Goal: Contribute content: Contribute content

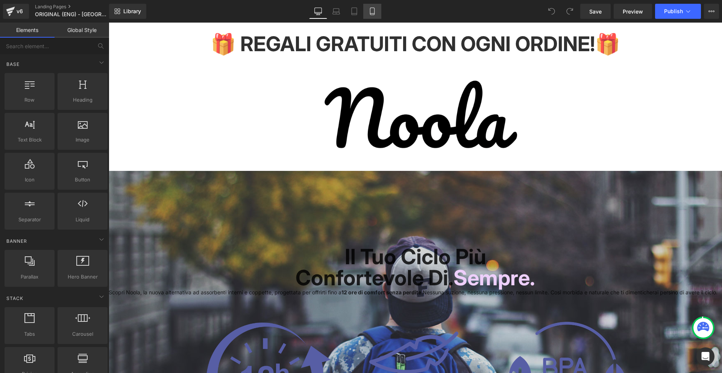
click at [374, 12] on icon at bounding box center [372, 12] width 8 height 8
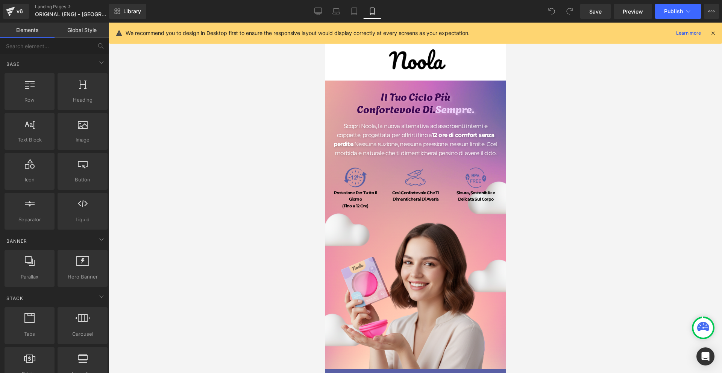
click at [713, 34] on icon at bounding box center [712, 33] width 7 height 7
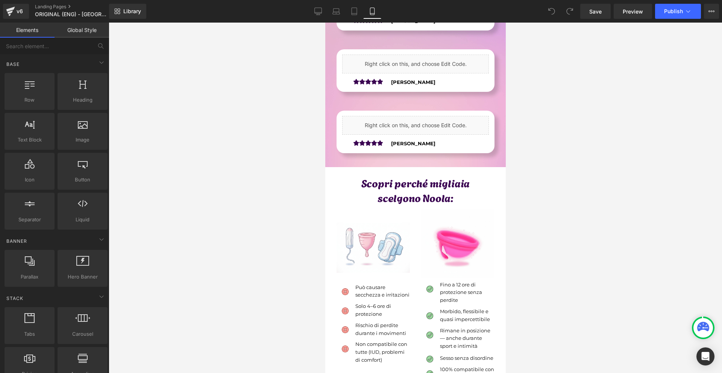
scroll to position [2294, 0]
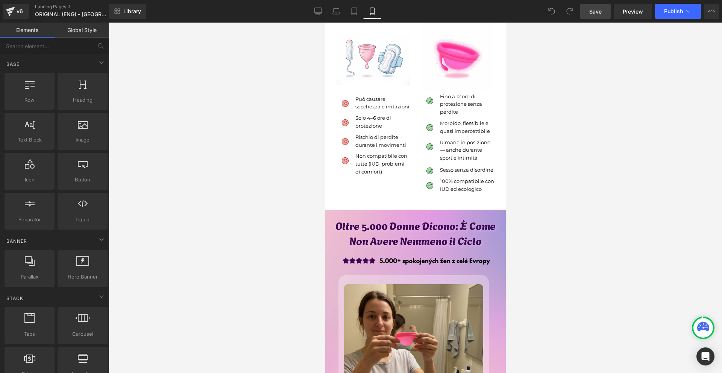
click at [597, 10] on span "Save" at bounding box center [595, 12] width 12 height 8
click at [603, 14] on link "Save" at bounding box center [595, 11] width 30 height 15
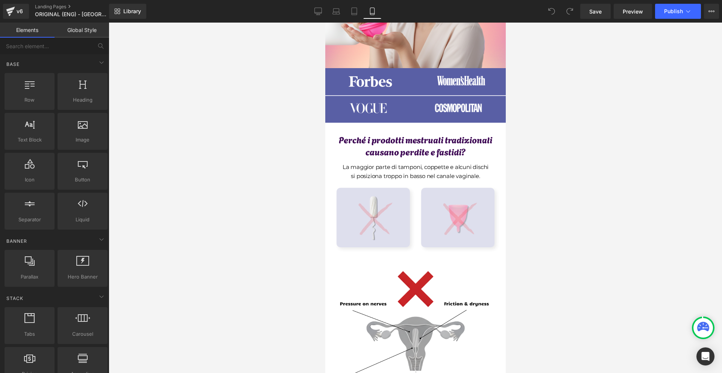
scroll to position [414, 0]
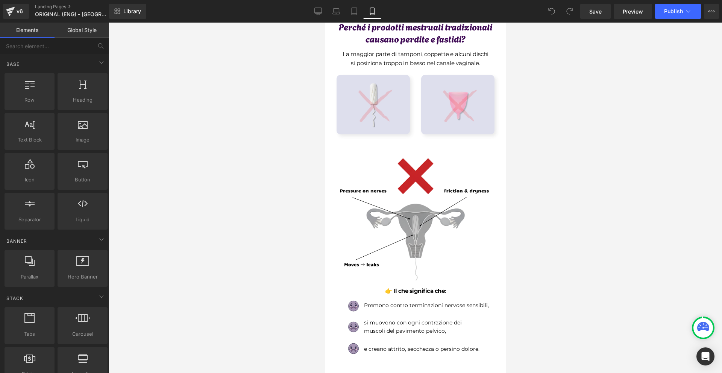
click at [432, 174] on img at bounding box center [414, 218] width 169 height 169
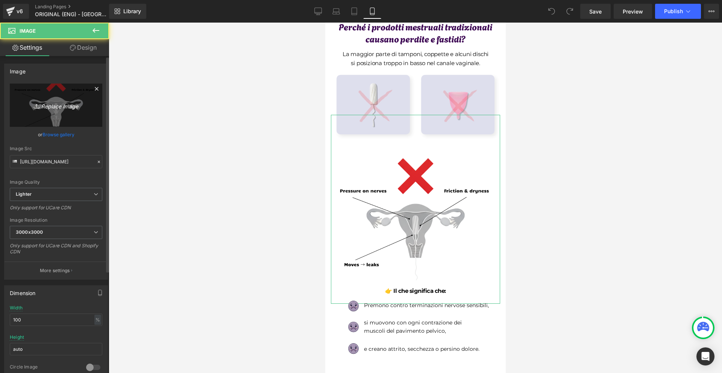
click at [59, 107] on icon "Replace Image" at bounding box center [56, 104] width 60 height 9
type input "C:\fakepath\Írj be némi törzsszöveget (71).png"
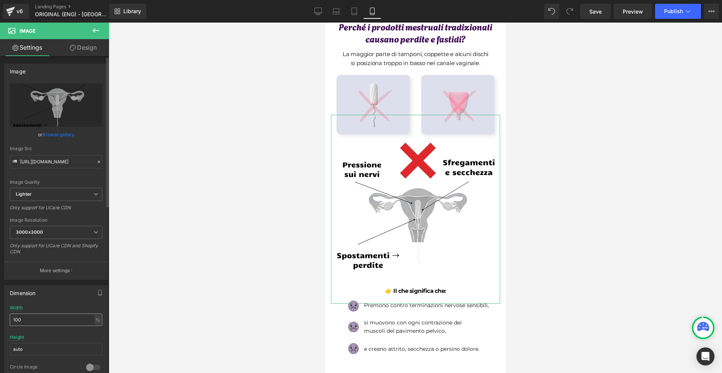
click at [58, 314] on div "Width 100 % % px" at bounding box center [56, 319] width 92 height 29
click at [58, 314] on input "100" at bounding box center [56, 319] width 92 height 12
click at [58, 318] on input "100" at bounding box center [56, 319] width 92 height 12
drag, startPoint x: 58, startPoint y: 318, endPoint x: 49, endPoint y: 322, distance: 9.8
click at [58, 319] on input "100" at bounding box center [56, 319] width 92 height 12
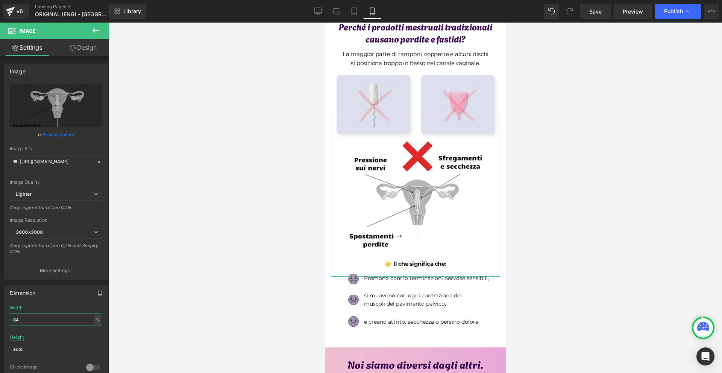
type input "84"
click at [77, 49] on link "Design" at bounding box center [83, 47] width 55 height 17
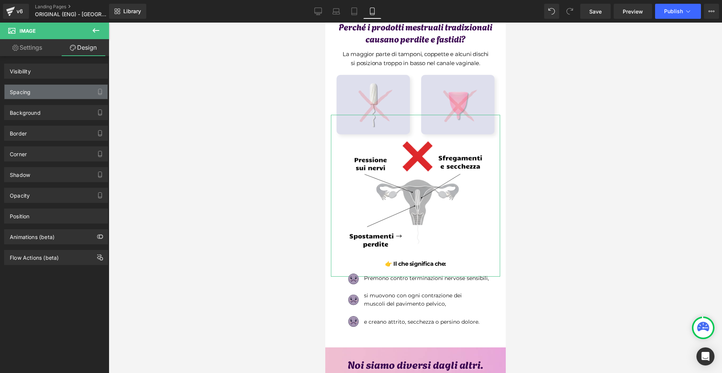
click at [50, 95] on div "Spacing" at bounding box center [56, 92] width 103 height 14
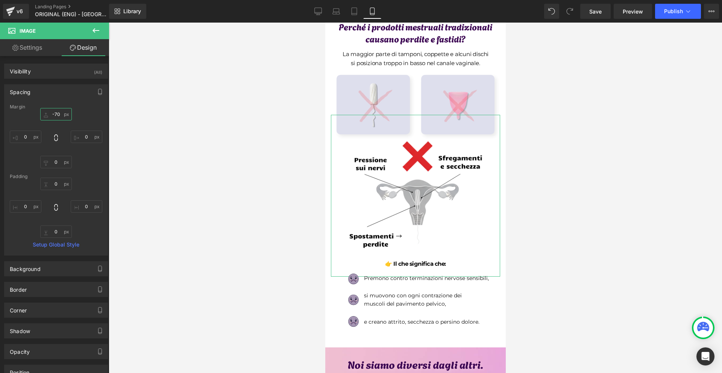
click at [51, 112] on input "-70" at bounding box center [56, 114] width 32 height 12
type input "-"
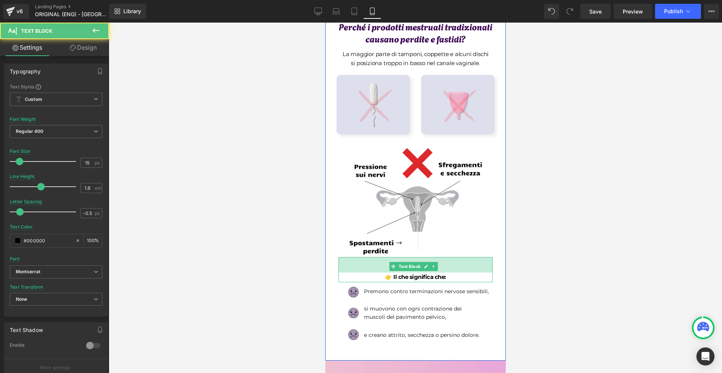
drag, startPoint x: 440, startPoint y: 262, endPoint x: 441, endPoint y: 269, distance: 7.2
click at [441, 269] on div "41px" at bounding box center [415, 264] width 154 height 15
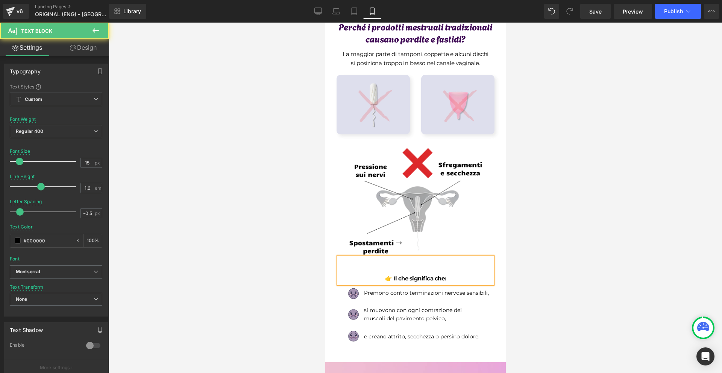
click at [540, 241] on div at bounding box center [415, 198] width 613 height 350
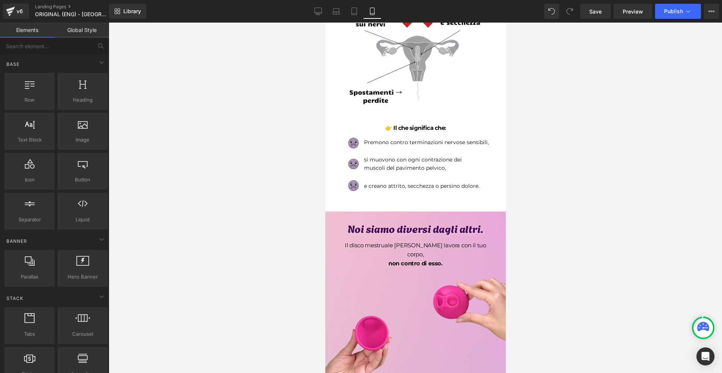
scroll to position [526, 0]
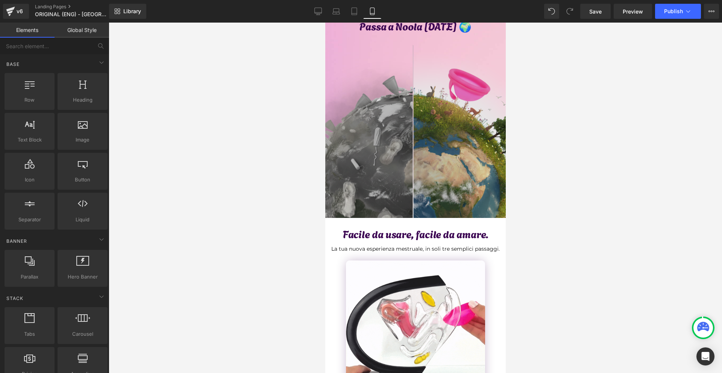
click at [459, 92] on img at bounding box center [415, 122] width 192 height 192
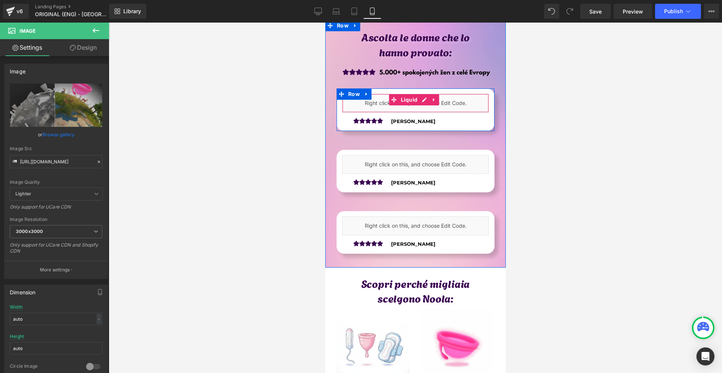
scroll to position [1842, 0]
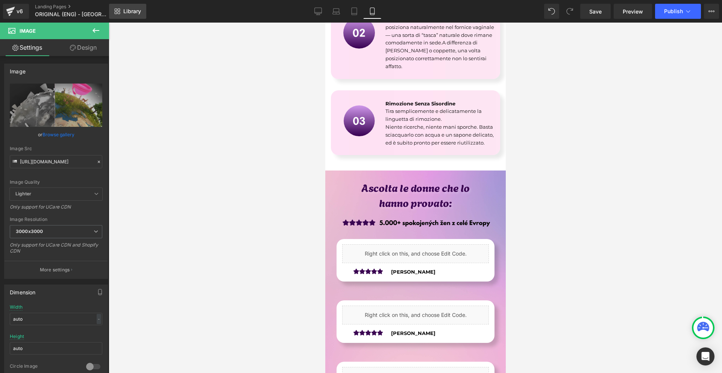
click at [129, 12] on span "Library" at bounding box center [132, 11] width 18 height 7
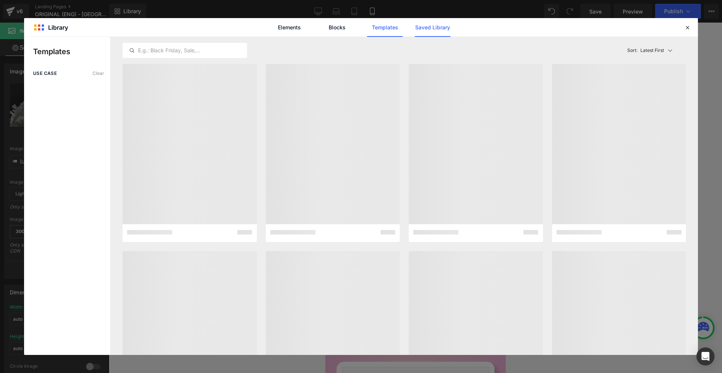
click at [416, 27] on div "Elements Blocks Templates Saved Library" at bounding box center [360, 27] width 191 height 19
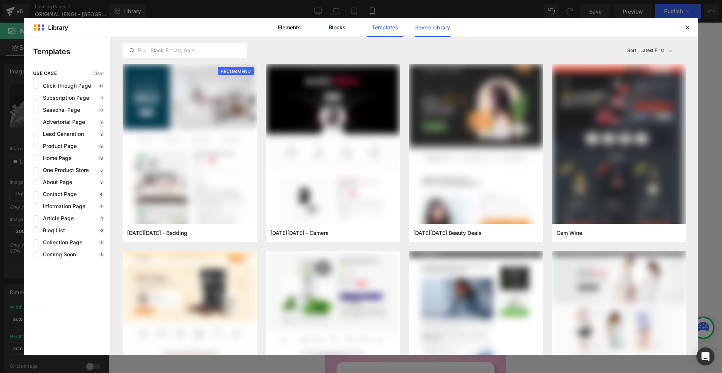
click at [427, 31] on link "Saved Library" at bounding box center [433, 27] width 36 height 19
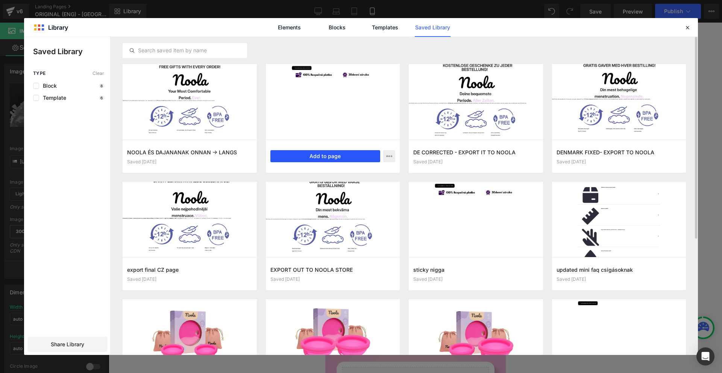
click at [310, 156] on button "Add to page" at bounding box center [325, 156] width 110 height 12
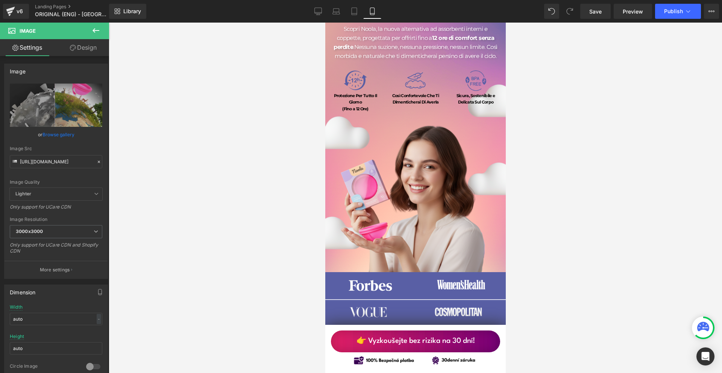
scroll to position [0, 0]
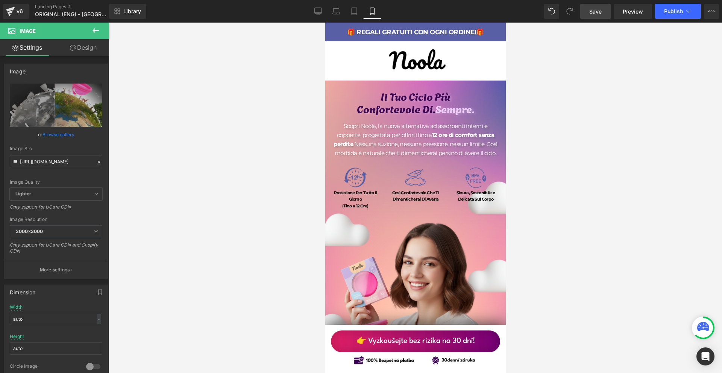
click at [597, 7] on link "Save" at bounding box center [595, 11] width 30 height 15
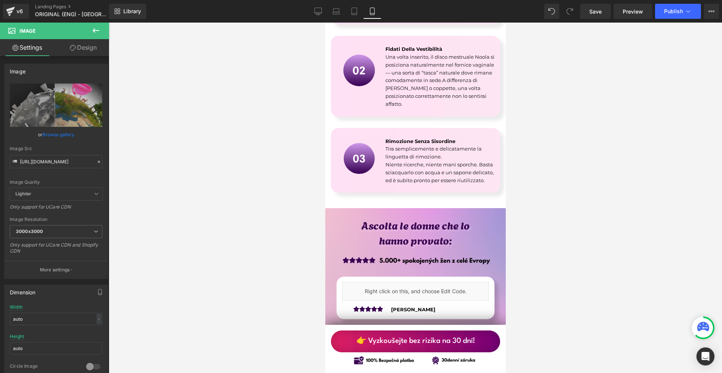
scroll to position [1955, 0]
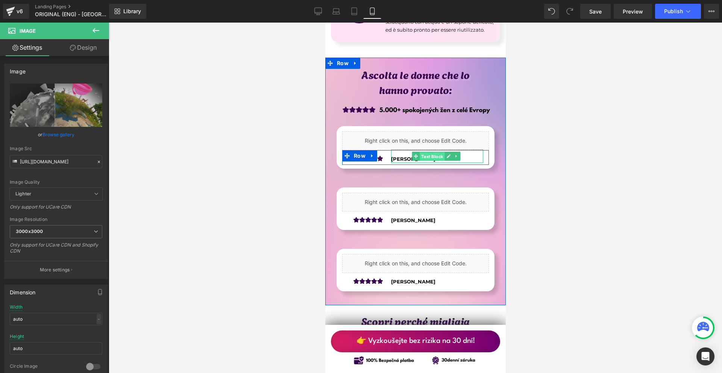
click at [422, 161] on span "Text Block" at bounding box center [431, 156] width 25 height 9
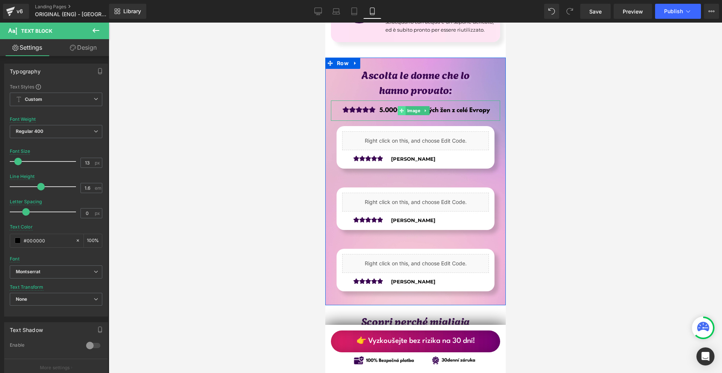
click at [403, 115] on span at bounding box center [401, 110] width 8 height 9
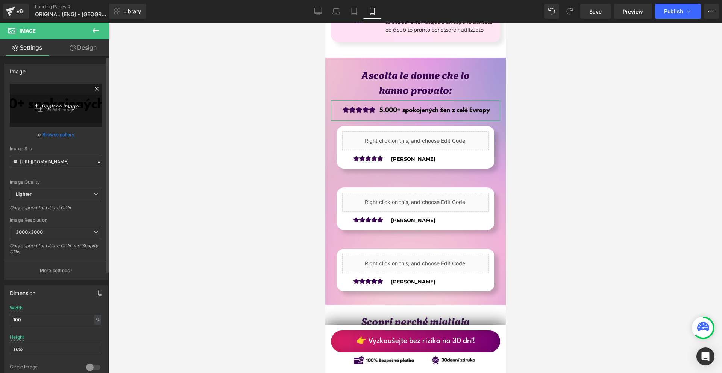
click at [44, 97] on link "Replace Image" at bounding box center [56, 104] width 92 height 43
type input "C:\fakepath\Více než 10 000 šťastných žen! - 2025-09-14T102359.927.png"
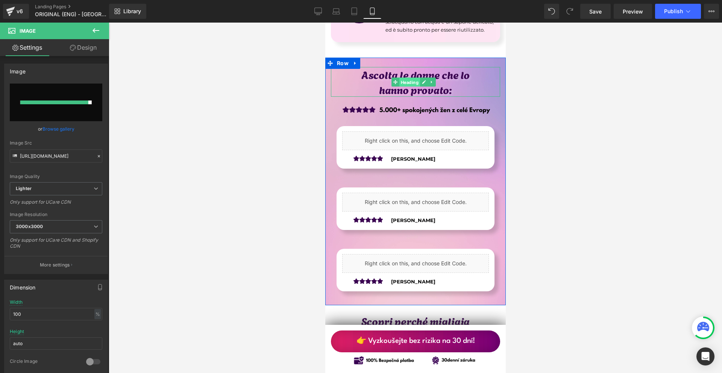
click at [412, 86] on span "Heading" at bounding box center [409, 81] width 21 height 9
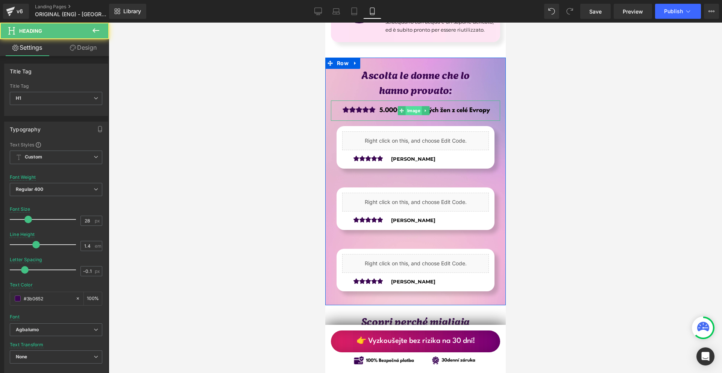
click at [409, 115] on span "Image" at bounding box center [413, 110] width 16 height 9
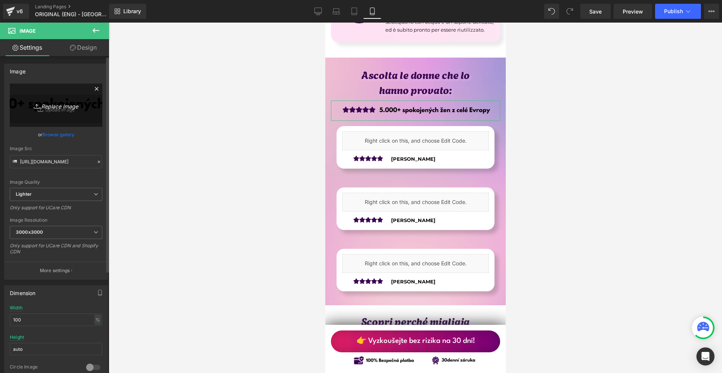
click at [49, 117] on link "Replace Image" at bounding box center [56, 104] width 92 height 43
type input "C:\fakepath\Více než 10 000 šťastných žen! - 2025-09-14T102359.927.png"
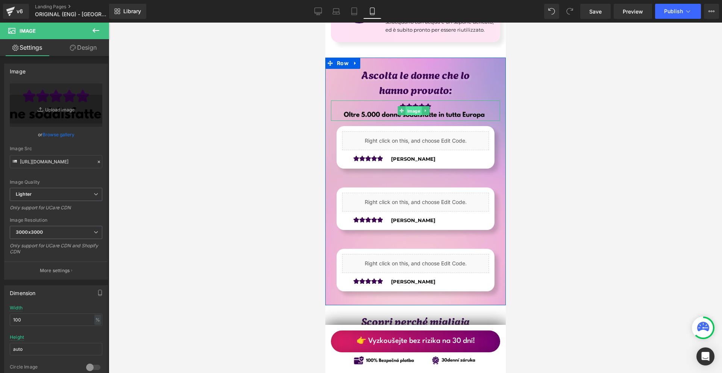
click at [415, 115] on span "Image" at bounding box center [413, 110] width 16 height 9
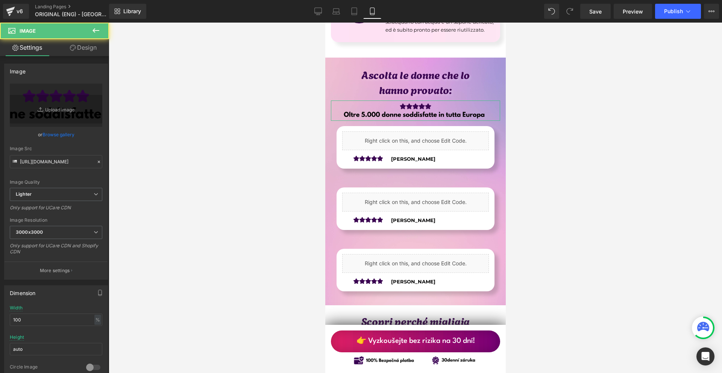
click at [85, 45] on link "Design" at bounding box center [83, 47] width 55 height 17
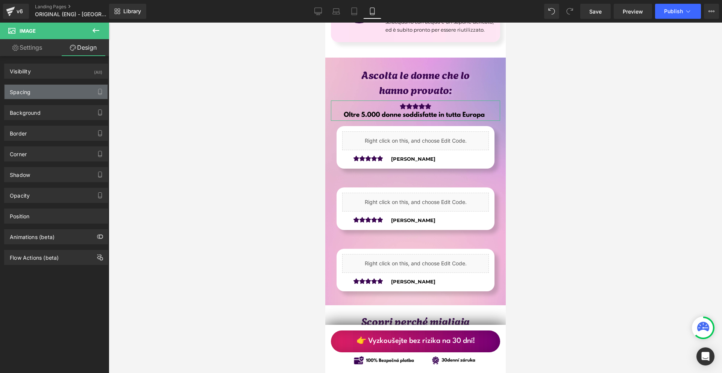
click at [38, 92] on div "Spacing" at bounding box center [56, 92] width 103 height 14
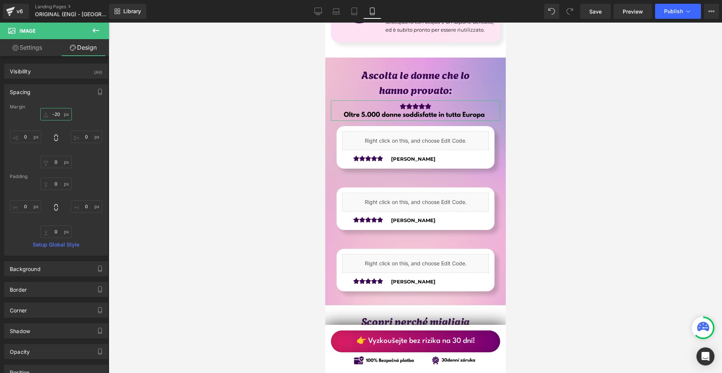
click at [59, 112] on input "text" at bounding box center [56, 114] width 32 height 12
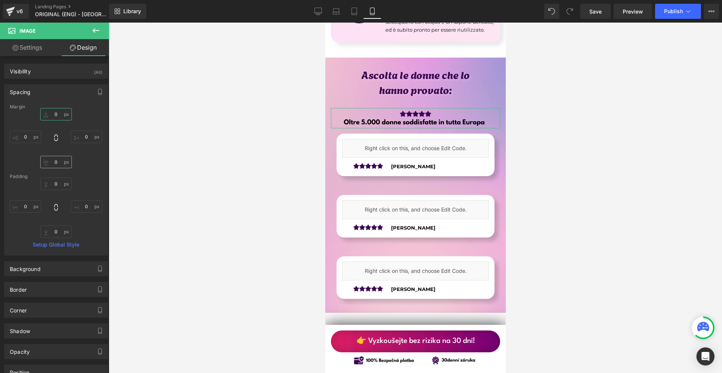
type input "0"
click at [63, 158] on input "text" at bounding box center [56, 162] width 32 height 12
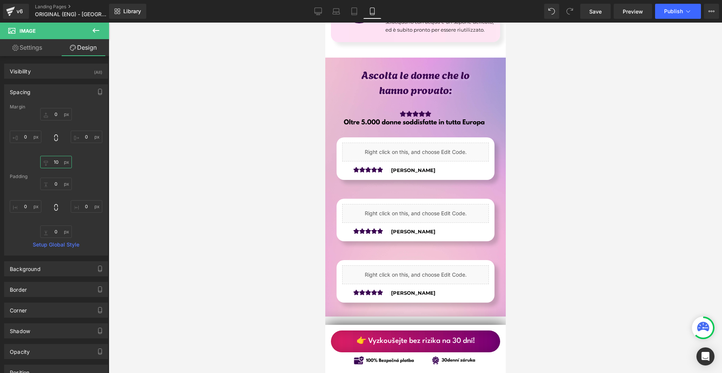
type input "10"
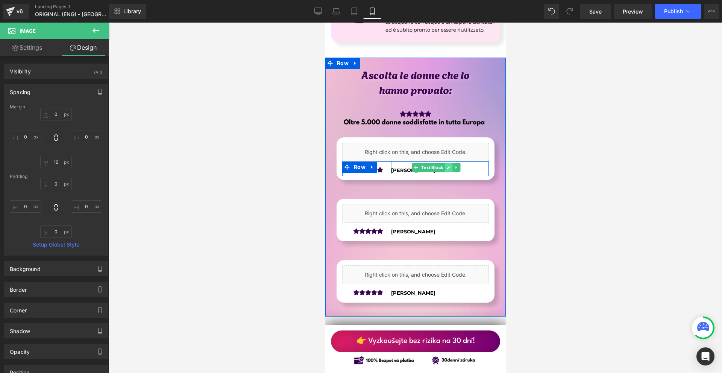
click at [446, 169] on icon at bounding box center [448, 167] width 4 height 4
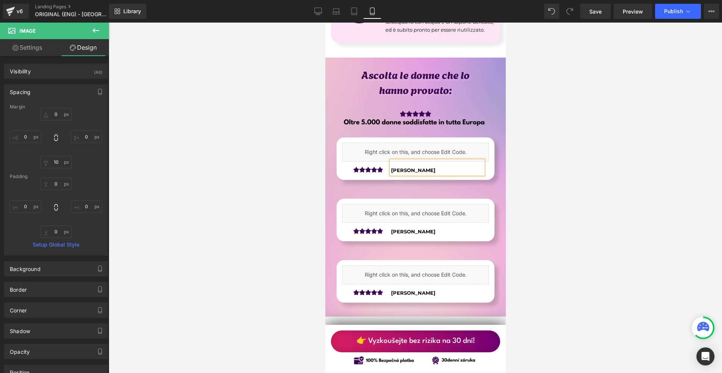
click at [445, 174] on p "[PERSON_NAME]" at bounding box center [437, 170] width 92 height 8
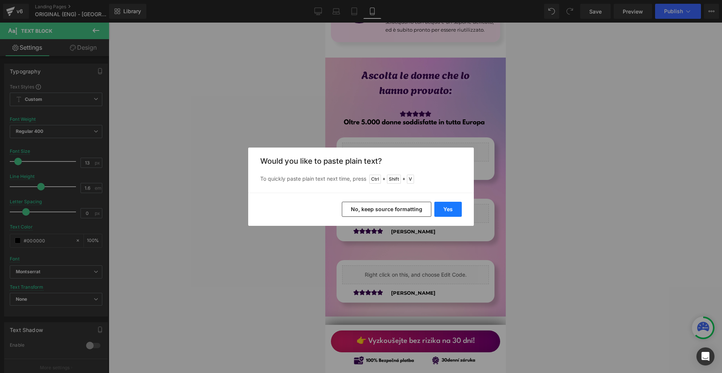
click at [449, 208] on button "Yes" at bounding box center [447, 209] width 27 height 15
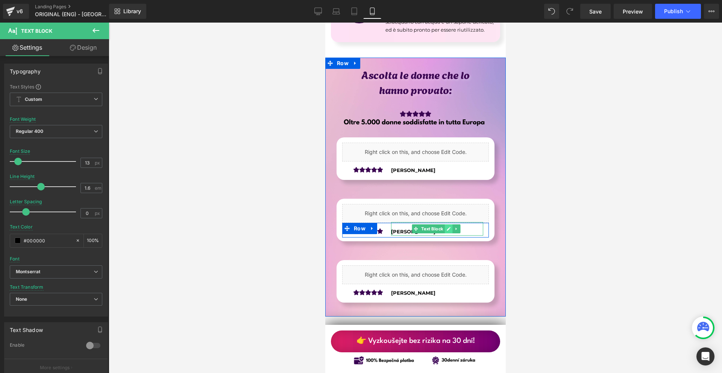
click at [444, 233] on link at bounding box center [448, 228] width 8 height 9
click at [443, 235] on p "[PERSON_NAME]" at bounding box center [437, 231] width 92 height 8
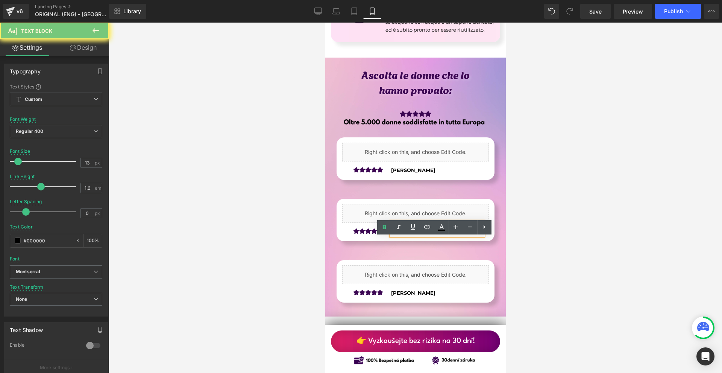
click at [443, 235] on p "[PERSON_NAME]" at bounding box center [437, 231] width 92 height 8
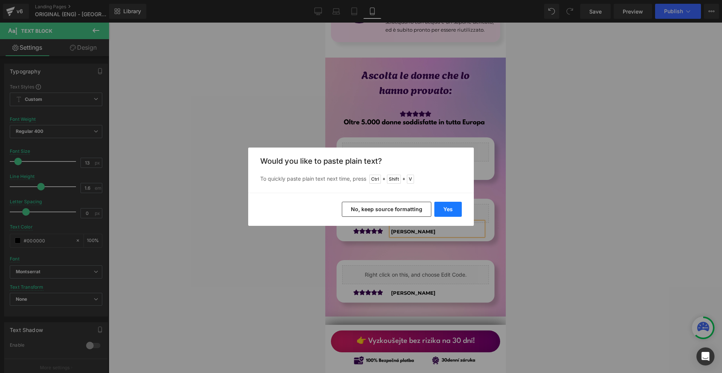
click at [450, 211] on button "Yes" at bounding box center [447, 209] width 27 height 15
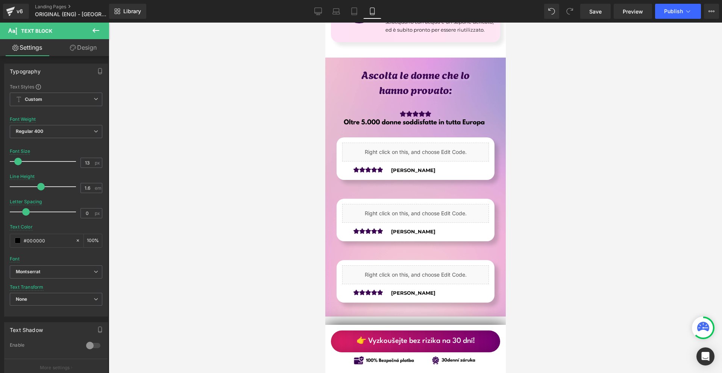
scroll to position [2030, 0]
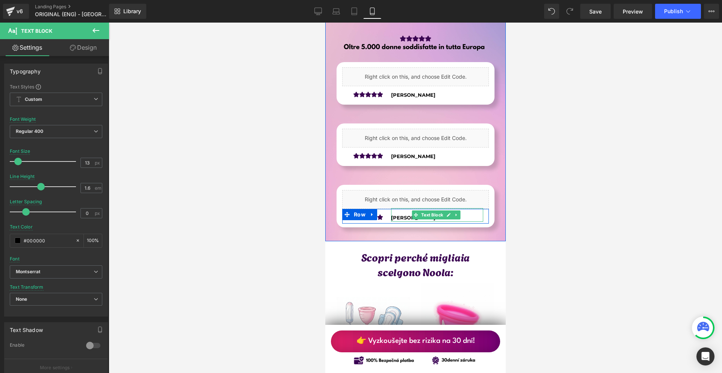
click at [444, 219] on link at bounding box center [448, 214] width 8 height 9
click at [443, 221] on p "[PERSON_NAME]" at bounding box center [437, 218] width 92 height 8
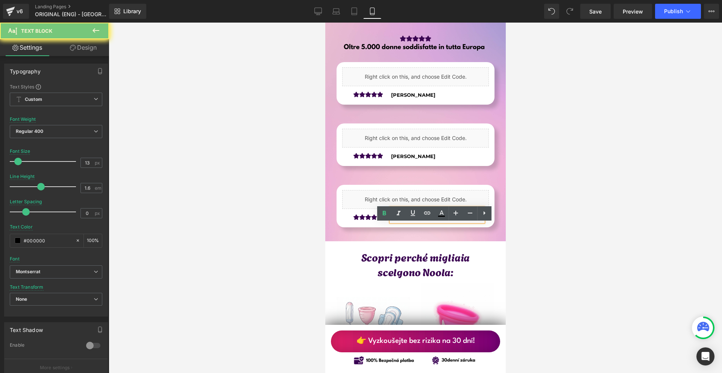
click at [443, 221] on p "[PERSON_NAME]" at bounding box center [437, 218] width 92 height 8
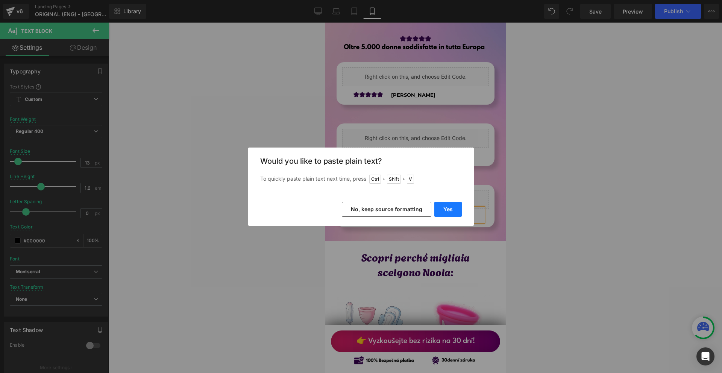
drag, startPoint x: 440, startPoint y: 209, endPoint x: 115, endPoint y: 187, distance: 325.6
click at [440, 209] on button "Yes" at bounding box center [447, 209] width 27 height 15
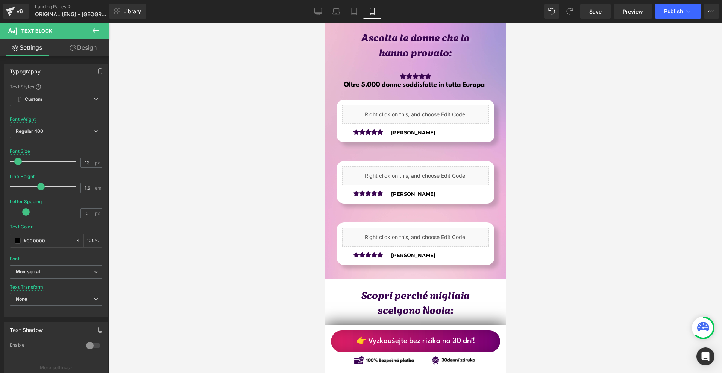
scroll to position [1842, 0]
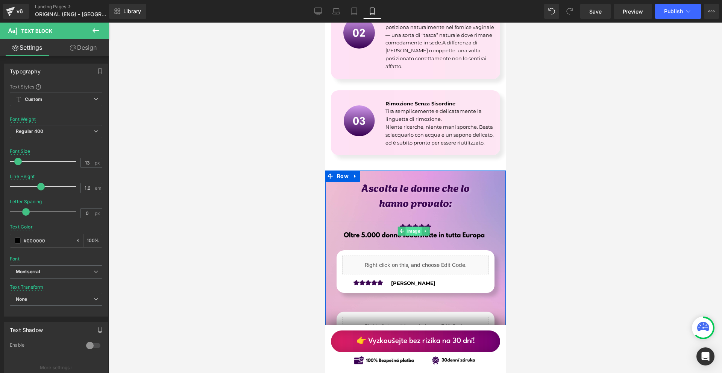
click at [408, 235] on span "Image" at bounding box center [413, 230] width 16 height 9
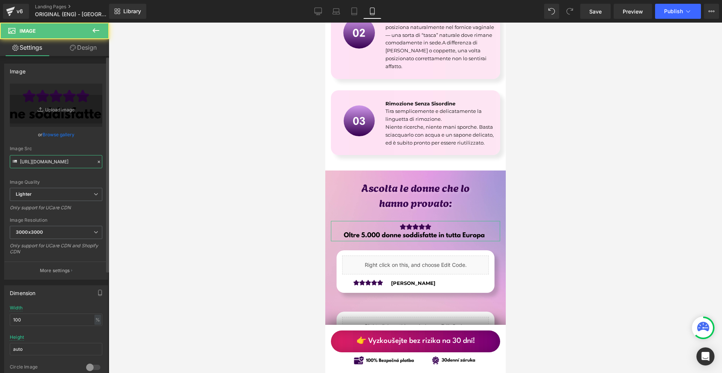
click at [33, 165] on input "[URL][DOMAIN_NAME]" at bounding box center [56, 161] width 92 height 13
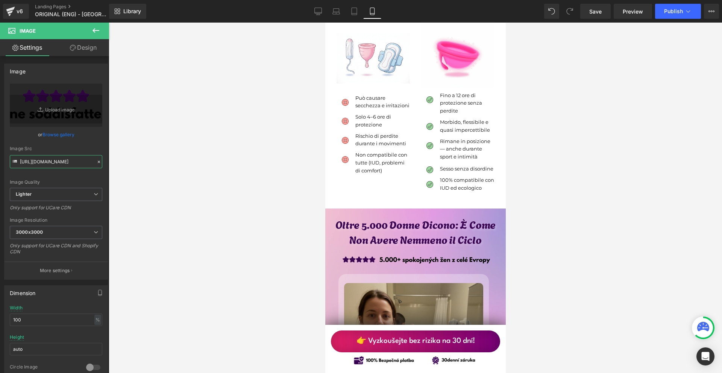
scroll to position [2406, 0]
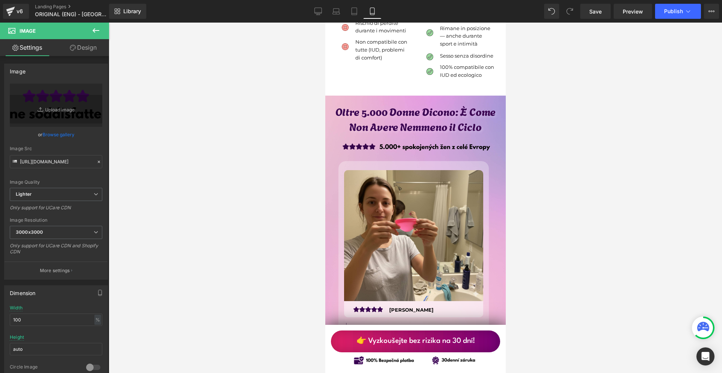
click at [412, 158] on img at bounding box center [414, 147] width 169 height 20
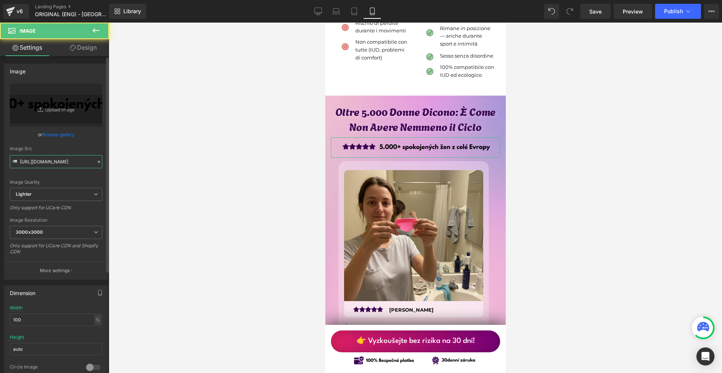
click at [69, 163] on input "[URL][DOMAIN_NAME]" at bounding box center [56, 161] width 92 height 13
paste input "fdf9d3a4-3749-48e3-8b14-9d235bf27a60/-/format/auto/-/preview/3000x3000/-/qualit…"
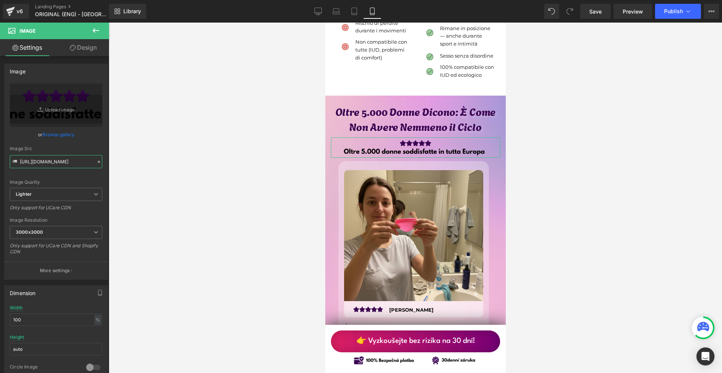
type input "[URL][DOMAIN_NAME]"
click at [81, 50] on link "Design" at bounding box center [83, 47] width 55 height 17
click at [0, 0] on div "Spacing" at bounding box center [0, 0] width 0 height 0
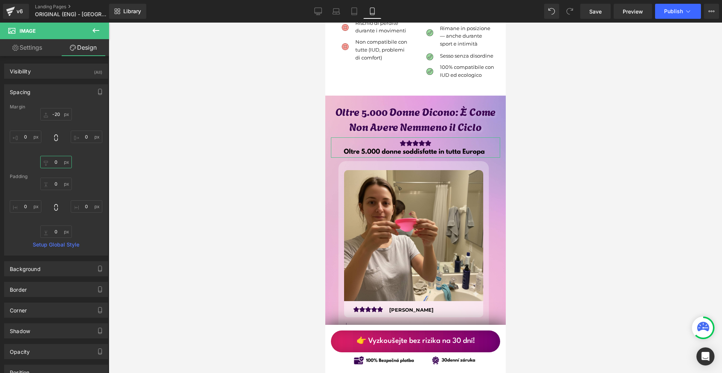
click at [64, 166] on input "0" at bounding box center [56, 162] width 32 height 12
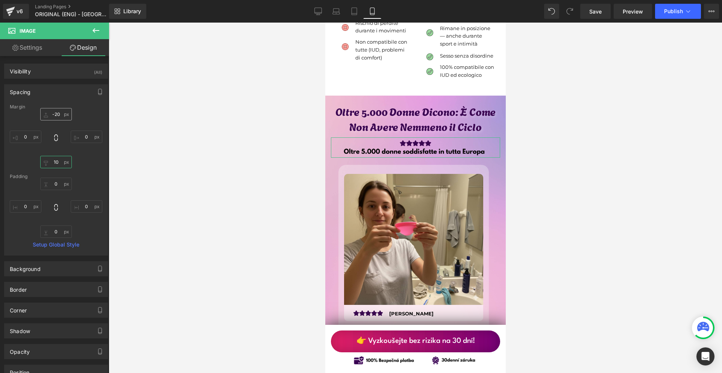
type input "10"
click at [59, 114] on input "-20" at bounding box center [56, 114] width 32 height 12
type input "1"
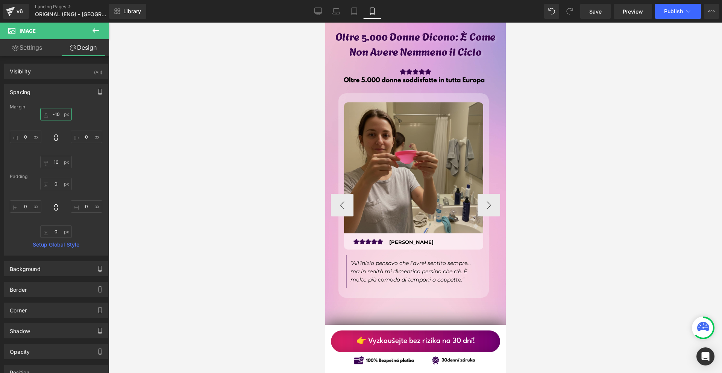
scroll to position [2557, 0]
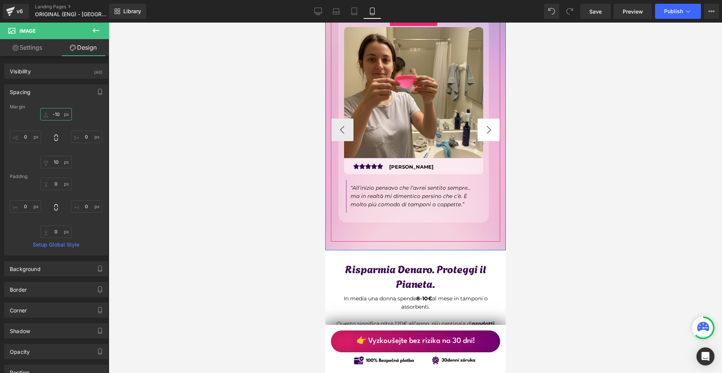
type input "-10"
click at [485, 141] on button "›" at bounding box center [488, 129] width 23 height 23
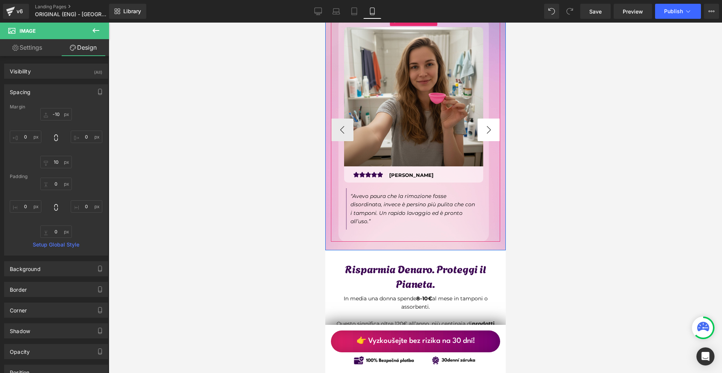
click at [486, 141] on button "›" at bounding box center [488, 129] width 23 height 23
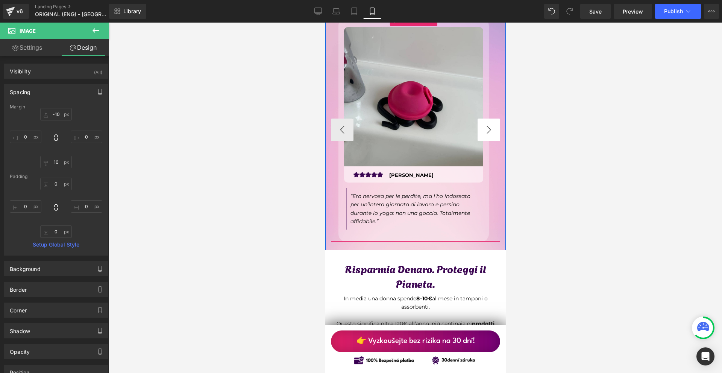
click at [486, 141] on button "›" at bounding box center [488, 129] width 23 height 23
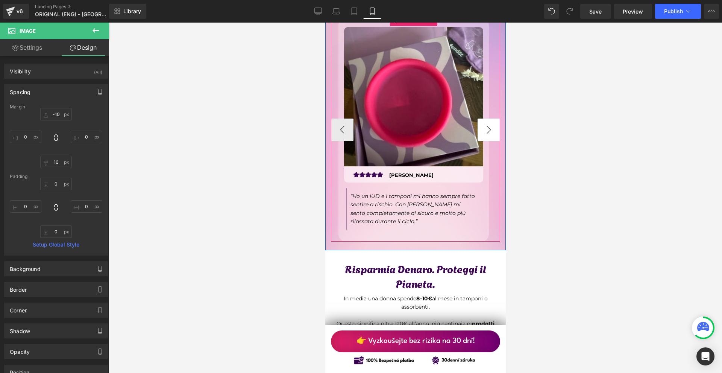
click at [487, 141] on button "›" at bounding box center [488, 129] width 23 height 23
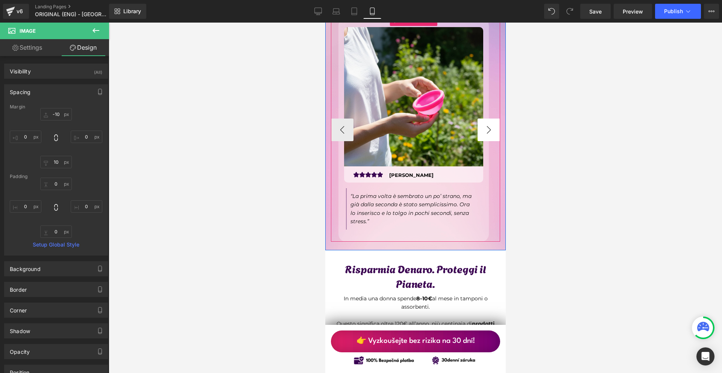
click at [487, 141] on button "›" at bounding box center [488, 129] width 23 height 23
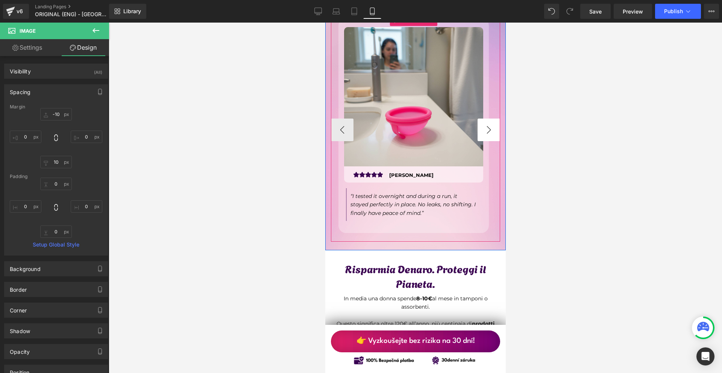
click at [487, 141] on button "›" at bounding box center [488, 129] width 23 height 23
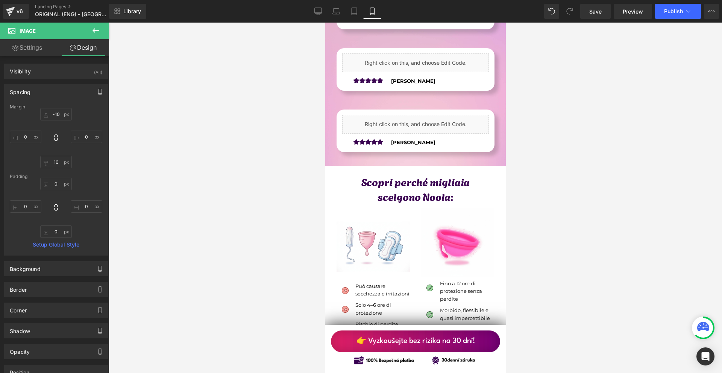
scroll to position [1993, 0]
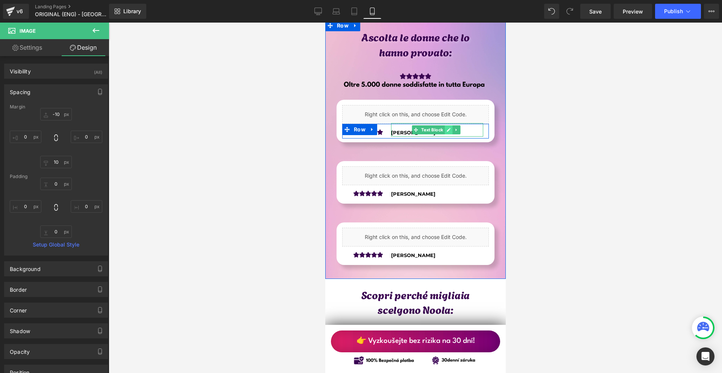
click at [446, 132] on icon at bounding box center [448, 129] width 4 height 5
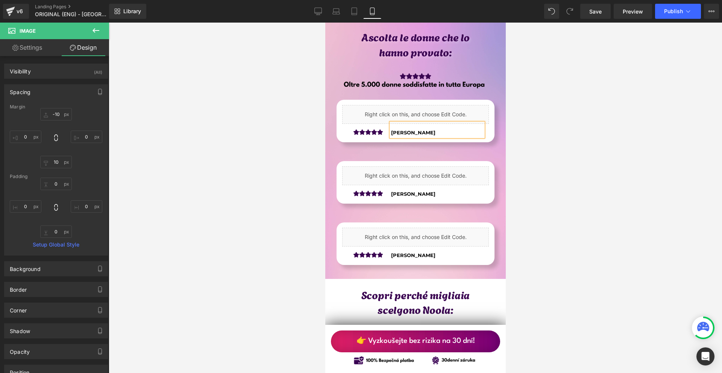
click at [437, 136] on p "[PERSON_NAME]" at bounding box center [437, 133] width 92 height 8
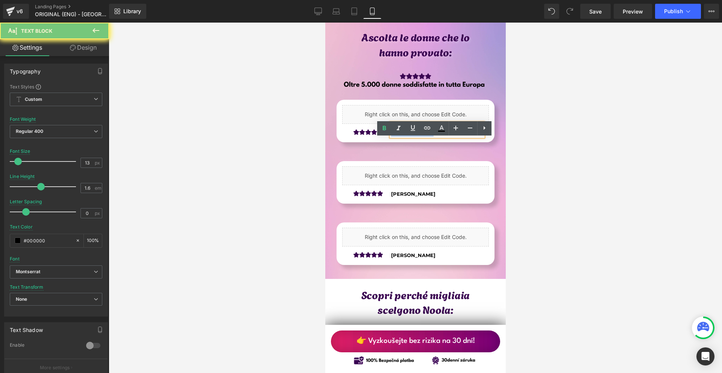
click at [437, 136] on p "[PERSON_NAME]" at bounding box center [437, 133] width 92 height 8
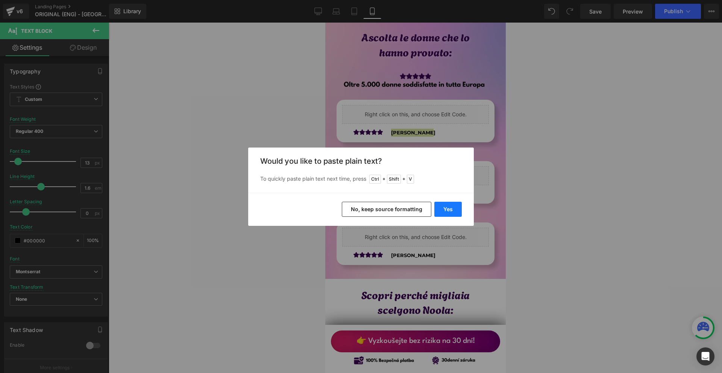
click at [438, 210] on button "Yes" at bounding box center [447, 209] width 27 height 15
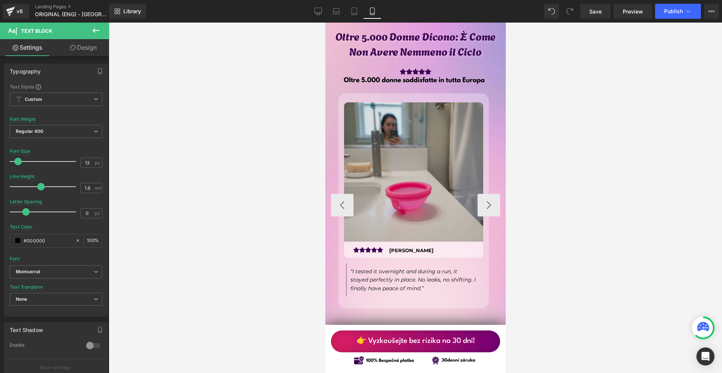
scroll to position [2557, 0]
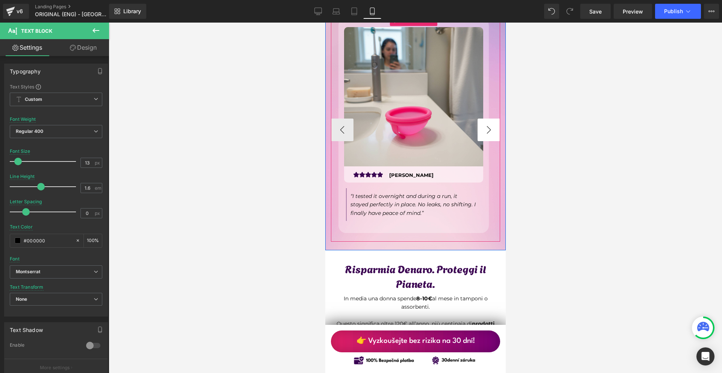
click at [484, 141] on button "›" at bounding box center [488, 129] width 23 height 23
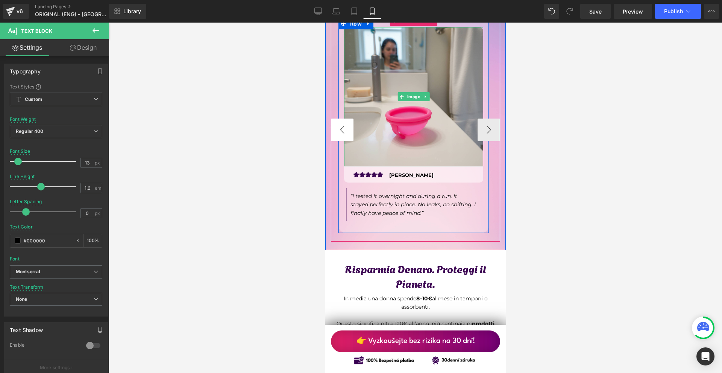
click at [347, 141] on button "‹" at bounding box center [341, 129] width 23 height 23
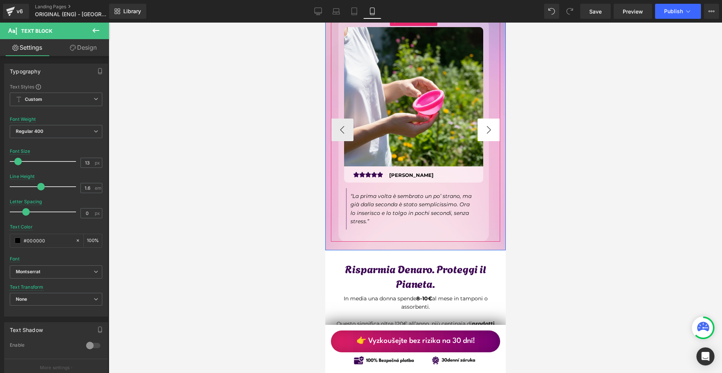
click at [485, 141] on button "›" at bounding box center [488, 129] width 23 height 23
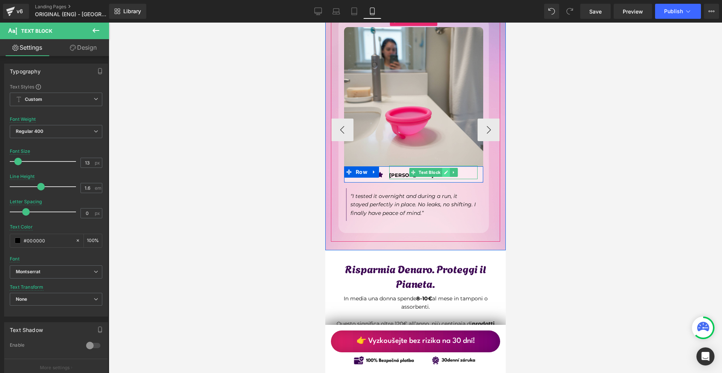
click at [443, 177] on link at bounding box center [445, 172] width 8 height 9
click at [443, 179] on p "[PERSON_NAME]" at bounding box center [433, 175] width 88 height 8
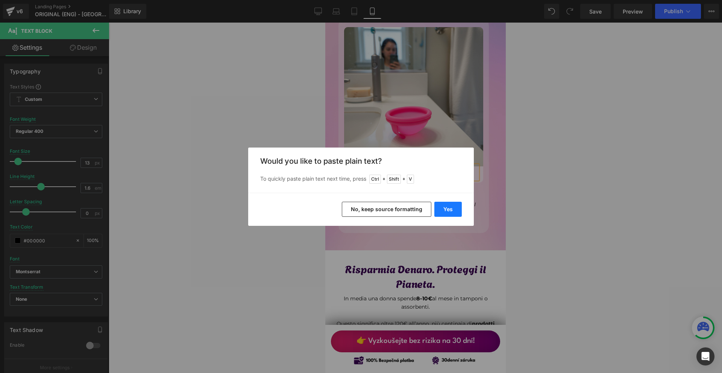
click at [455, 207] on button "Yes" at bounding box center [447, 209] width 27 height 15
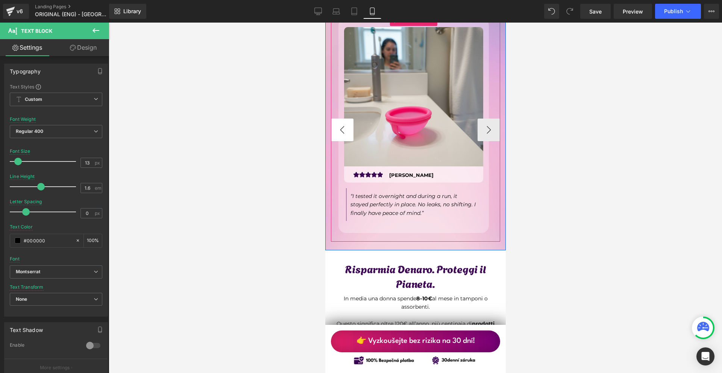
click at [345, 141] on button "‹" at bounding box center [341, 129] width 23 height 23
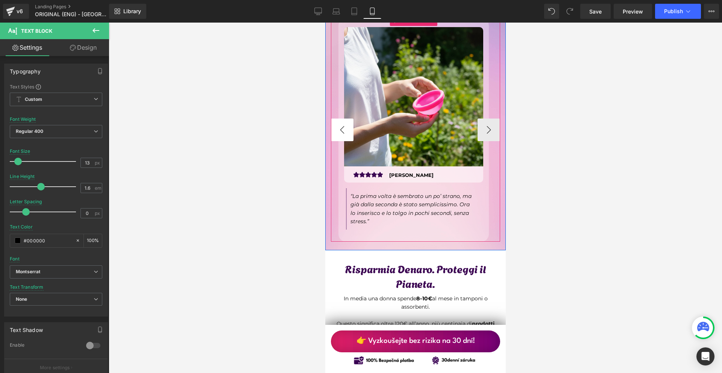
click at [345, 141] on button "‹" at bounding box center [341, 129] width 23 height 23
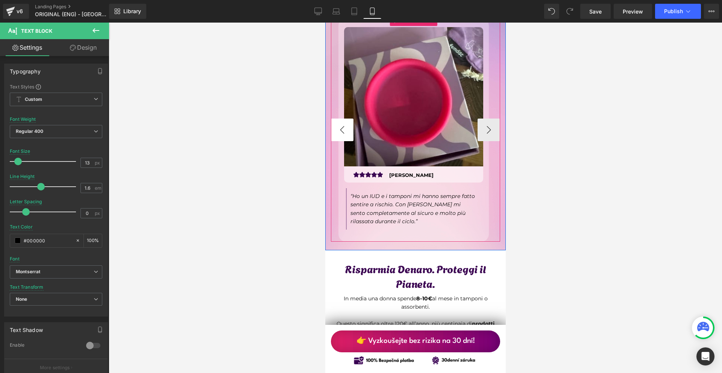
click at [343, 141] on button "‹" at bounding box center [341, 129] width 23 height 23
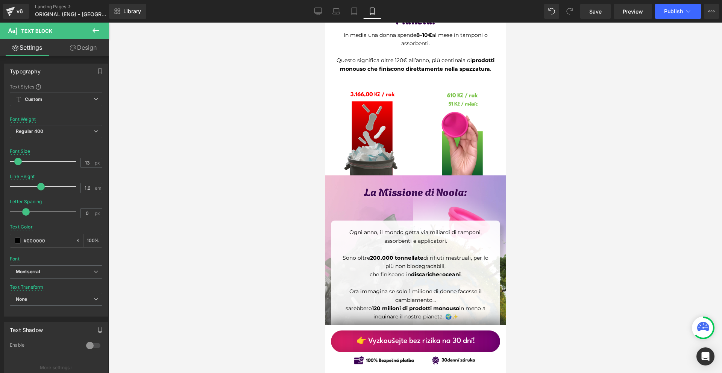
scroll to position [2707, 0]
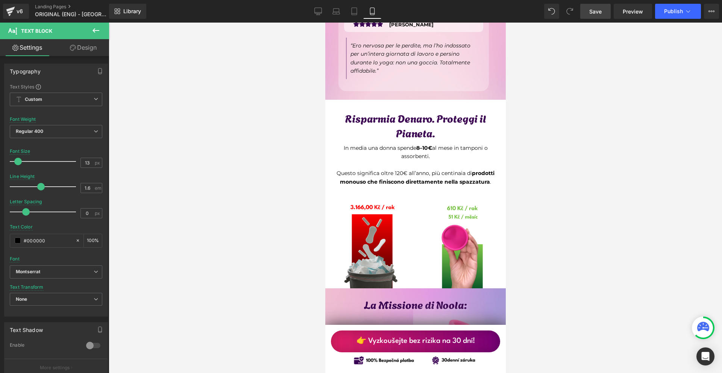
click at [595, 9] on span "Save" at bounding box center [595, 12] width 12 height 8
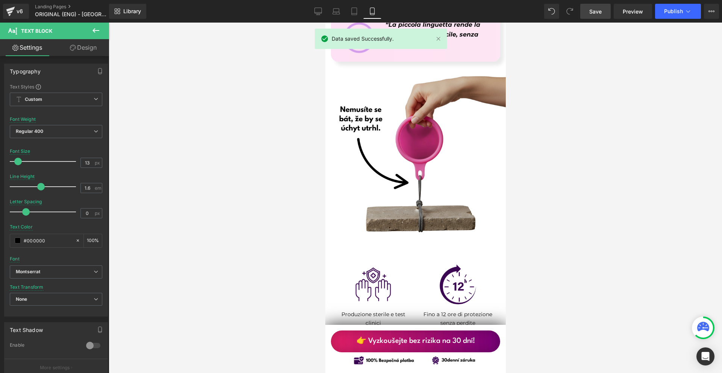
scroll to position [3459, 0]
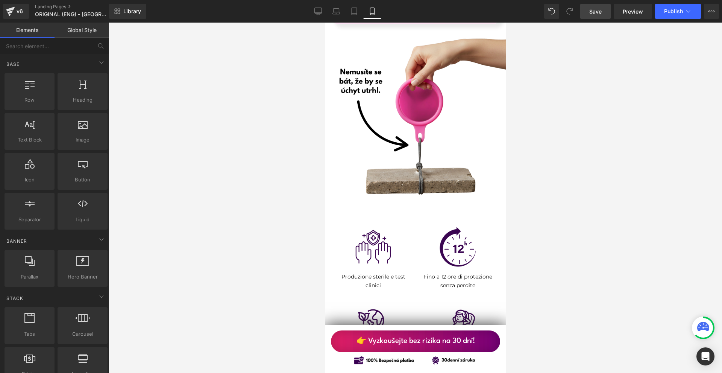
drag, startPoint x: 256, startPoint y: 0, endPoint x: 550, endPoint y: 139, distance: 325.3
click at [550, 139] on div at bounding box center [415, 198] width 613 height 350
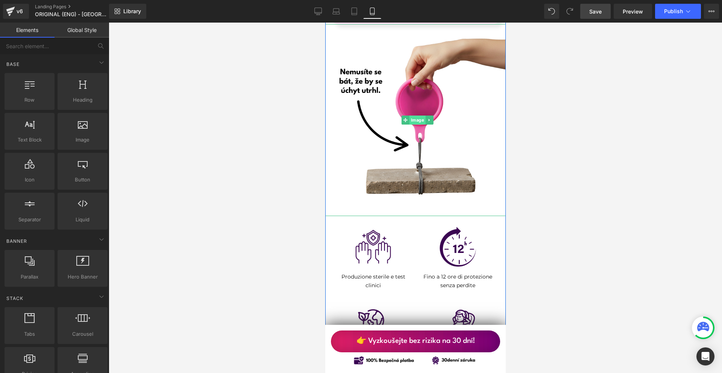
click at [418, 120] on span "Image" at bounding box center [417, 119] width 16 height 9
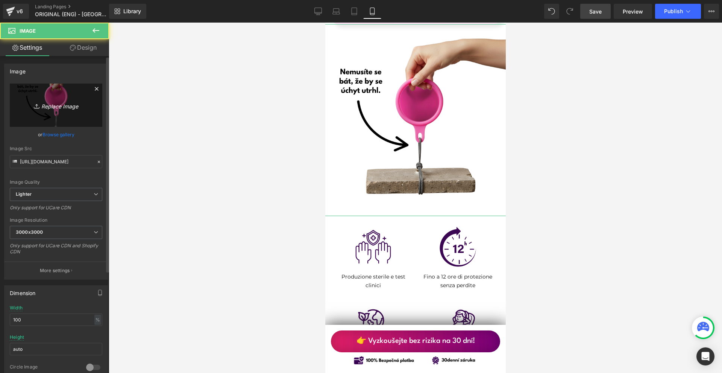
click at [67, 98] on link "Replace Image" at bounding box center [56, 104] width 92 height 43
type input "C:\fakepath\Írj be némi törzsszöveget (72).png"
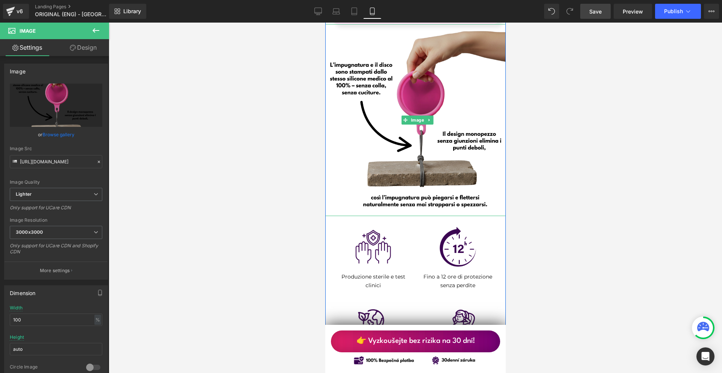
click at [438, 166] on img at bounding box center [419, 120] width 192 height 192
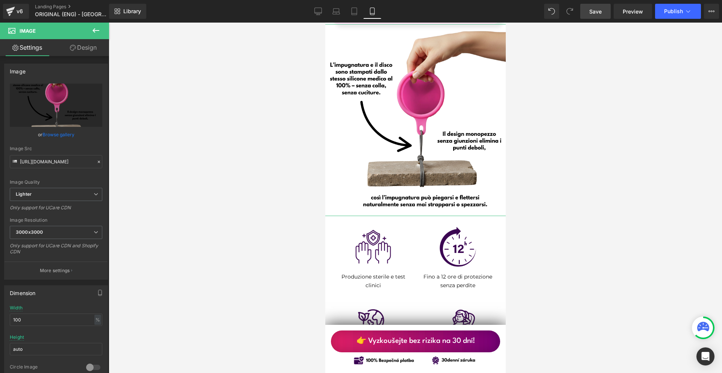
click at [88, 46] on link "Design" at bounding box center [83, 47] width 55 height 17
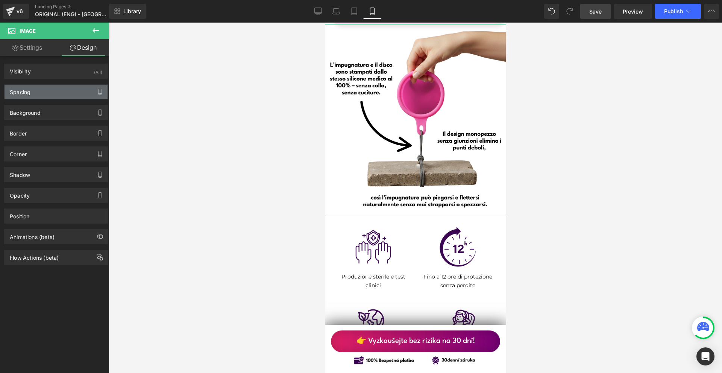
click at [31, 100] on div "Background Color & Image color Color % Image Replace Image Upload image or Brow…" at bounding box center [56, 109] width 112 height 21
click at [31, 95] on div "Spacing" at bounding box center [56, 92] width 103 height 14
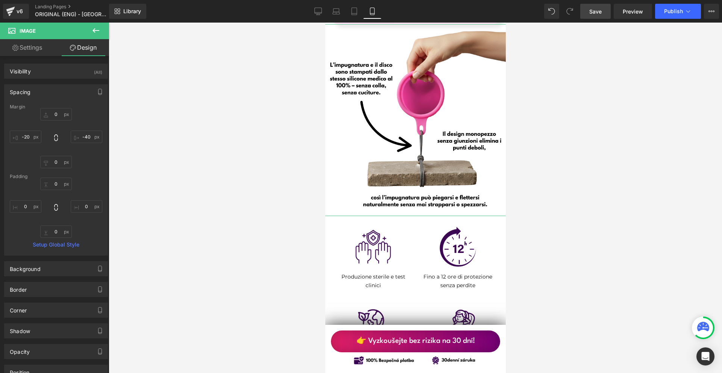
click at [27, 143] on div at bounding box center [56, 138] width 92 height 60
click at [26, 138] on input "text" at bounding box center [26, 136] width 32 height 12
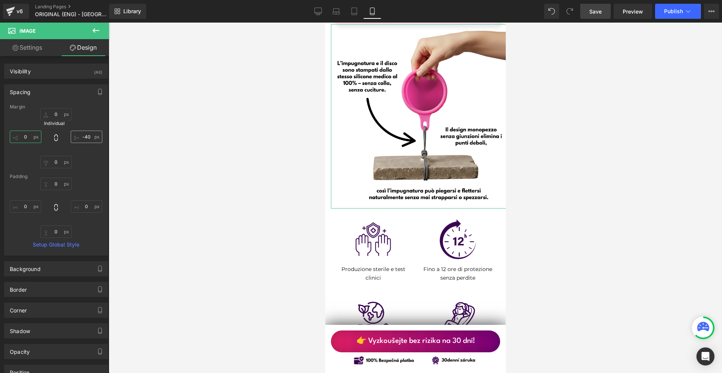
type input "0"
click at [84, 140] on input "text" at bounding box center [87, 136] width 32 height 12
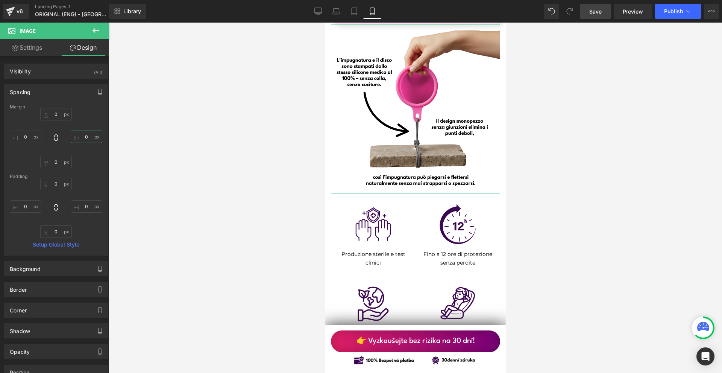
click at [84, 140] on input "0" at bounding box center [87, 136] width 32 height 12
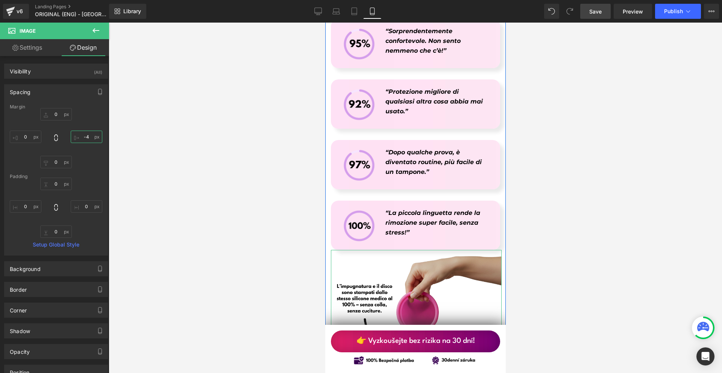
scroll to position [3309, 0]
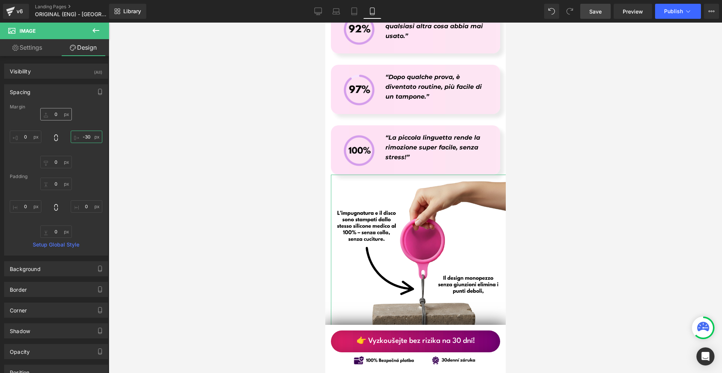
type input "-30"
click at [65, 113] on input "text" at bounding box center [56, 114] width 32 height 12
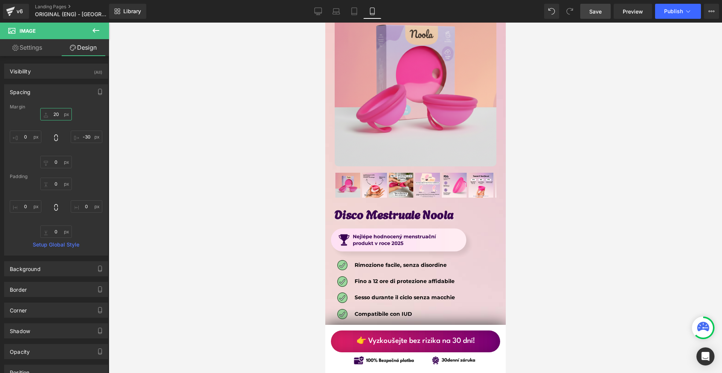
scroll to position [3910, 0]
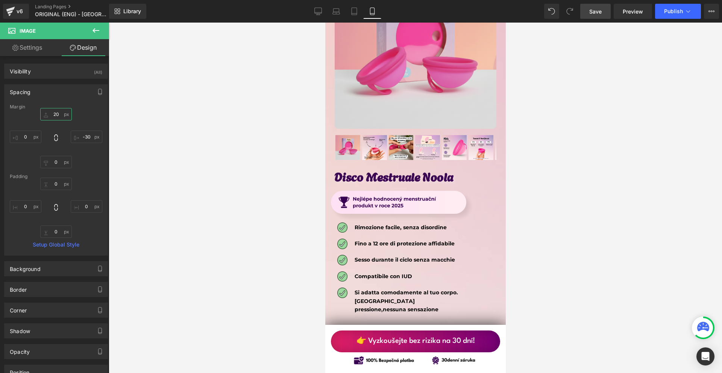
type input "20"
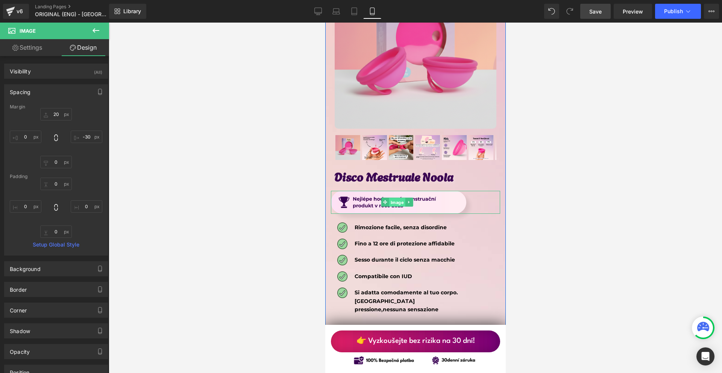
click at [400, 198] on span "Image" at bounding box center [397, 202] width 16 height 9
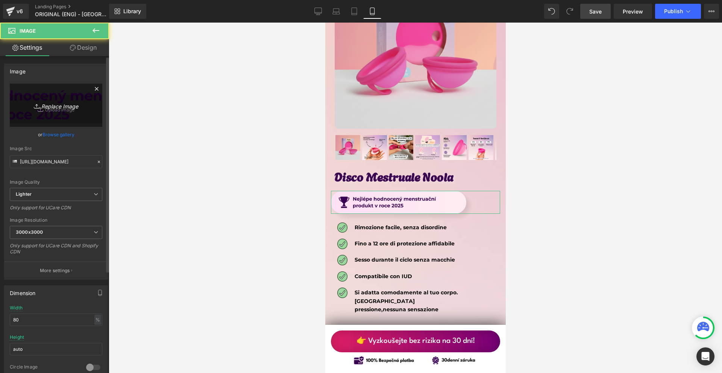
click at [62, 88] on link "Replace Image" at bounding box center [56, 104] width 92 height 43
type input "C:\fakepath\Více než 10 000 šťastných žen! - 2025-09-14T103540.322.png"
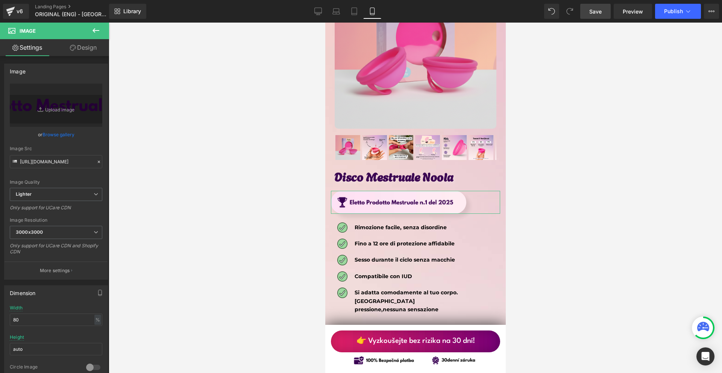
click at [84, 50] on link "Design" at bounding box center [83, 47] width 55 height 17
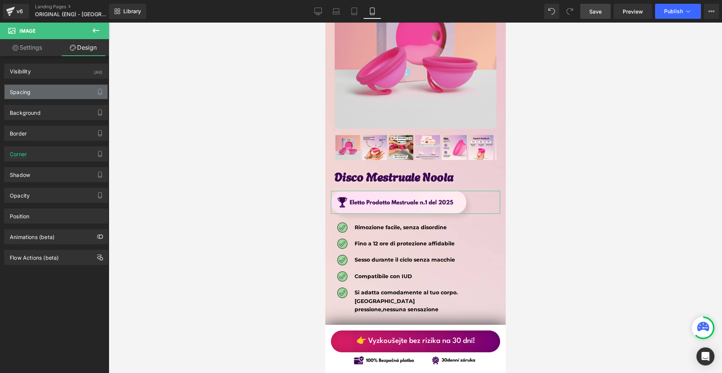
click at [58, 90] on div "Spacing" at bounding box center [56, 92] width 103 height 14
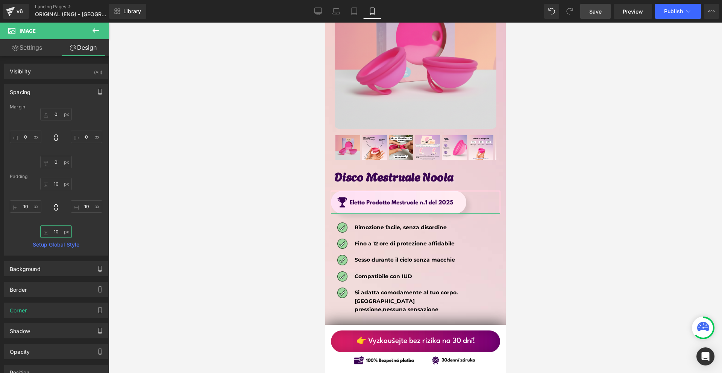
click at [56, 230] on input "text" at bounding box center [56, 231] width 32 height 12
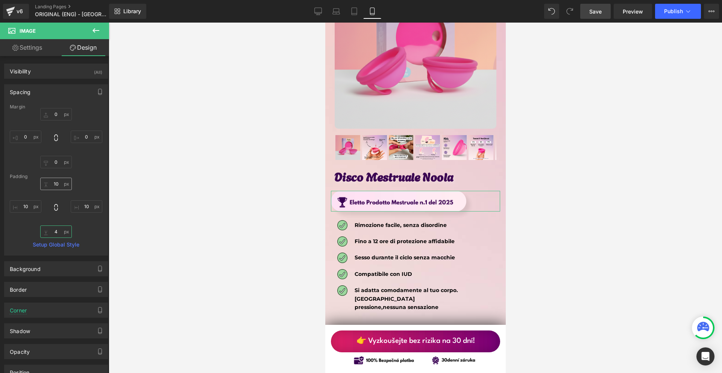
type input "4"
click at [56, 186] on input "text" at bounding box center [56, 183] width 32 height 12
type input "4"
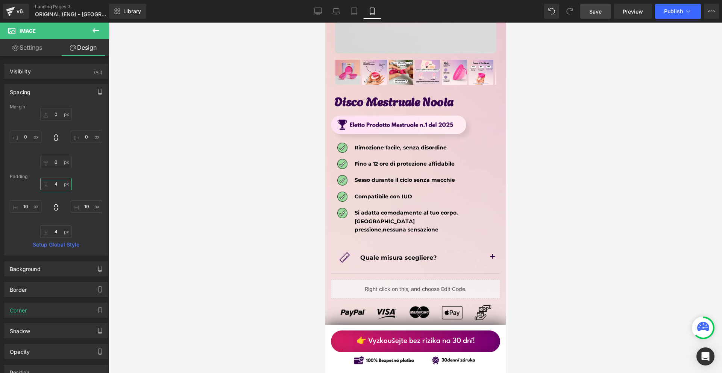
scroll to position [4023, 0]
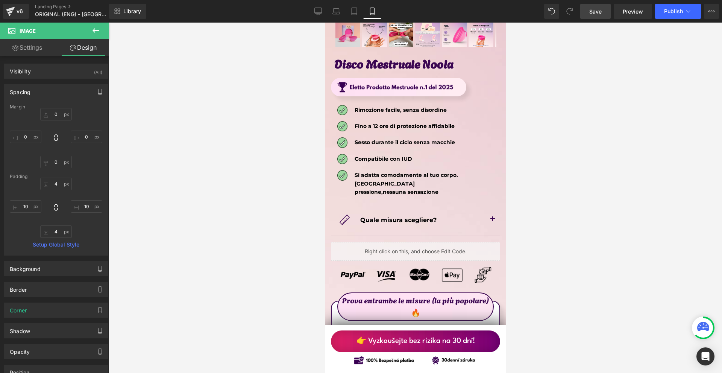
click at [485, 203] on button "button" at bounding box center [492, 219] width 15 height 32
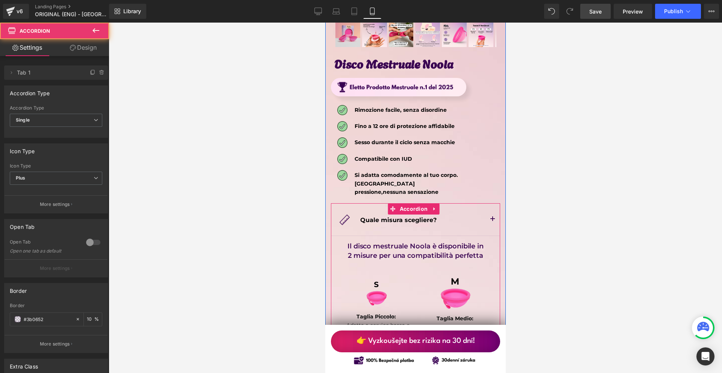
click at [487, 203] on button "button" at bounding box center [492, 219] width 15 height 32
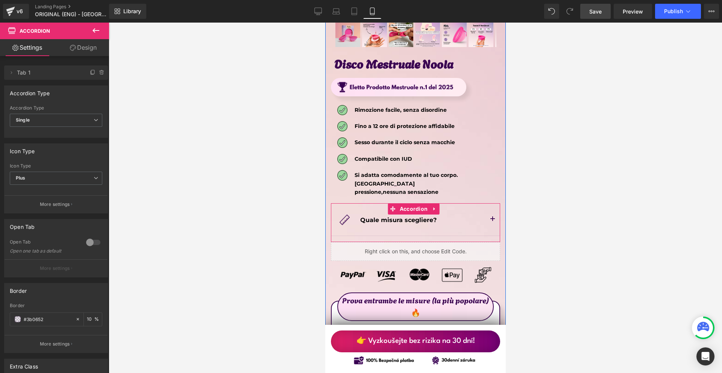
click at [485, 203] on button "button" at bounding box center [492, 219] width 15 height 32
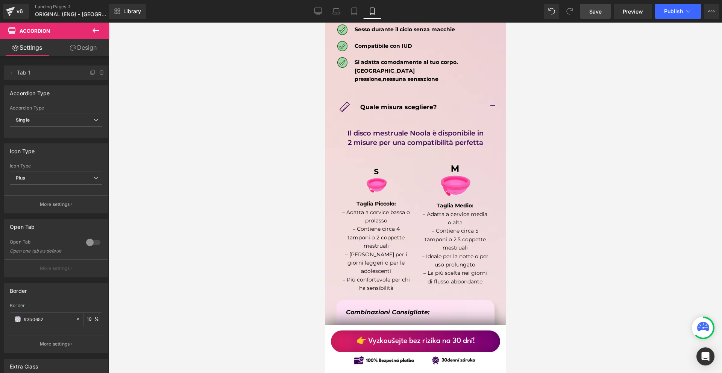
scroll to position [4174, 0]
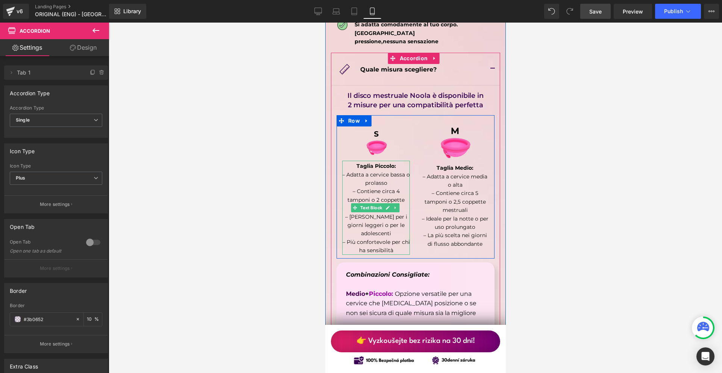
click at [396, 162] on p "Taglia Piccolo:" at bounding box center [376, 166] width 68 height 8
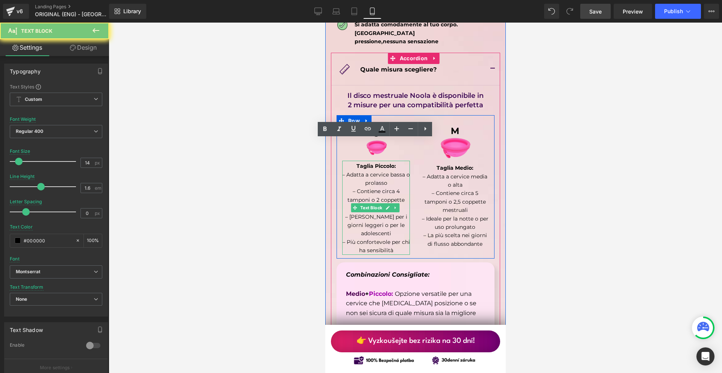
click at [396, 162] on p "Taglia Piccolo:" at bounding box center [376, 166] width 68 height 8
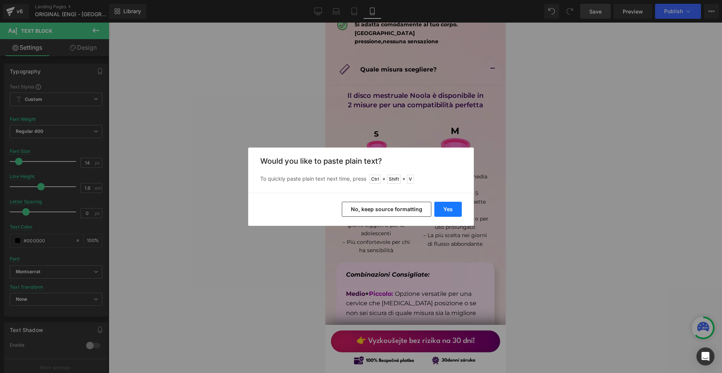
click at [458, 206] on button "Yes" at bounding box center [447, 209] width 27 height 15
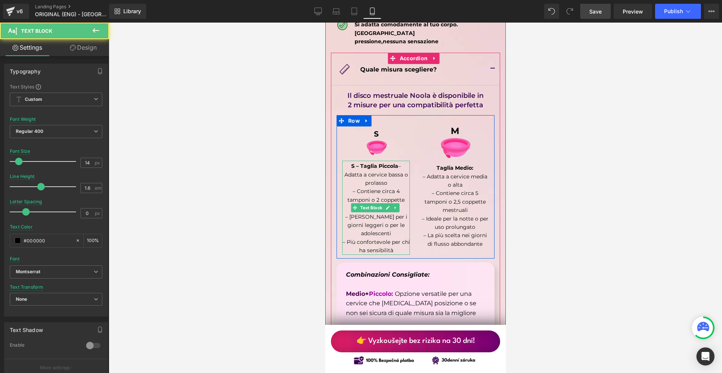
click at [400, 162] on p "S – Taglia Piccola – Adatta a cervice bassa o prolasso" at bounding box center [376, 174] width 68 height 25
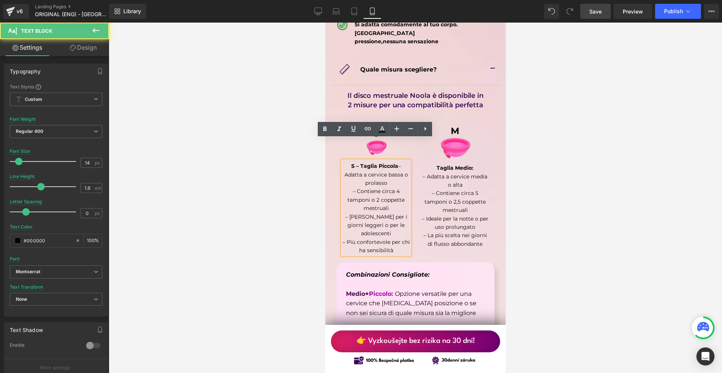
click at [400, 162] on p "S – Taglia Piccola – Adatta a cervice bassa o prolasso" at bounding box center [376, 174] width 68 height 25
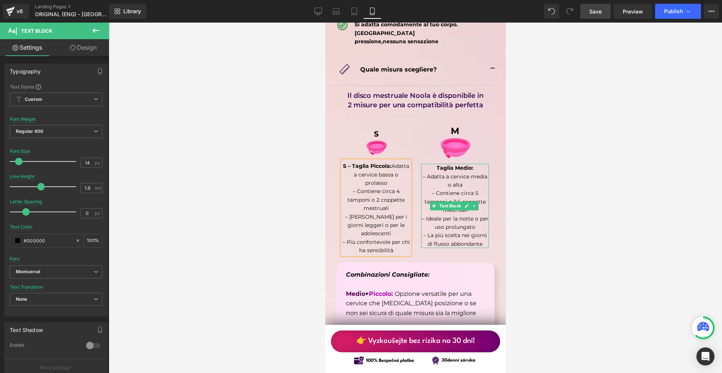
click at [468, 164] on strong "Taglia Medio:" at bounding box center [454, 167] width 37 height 7
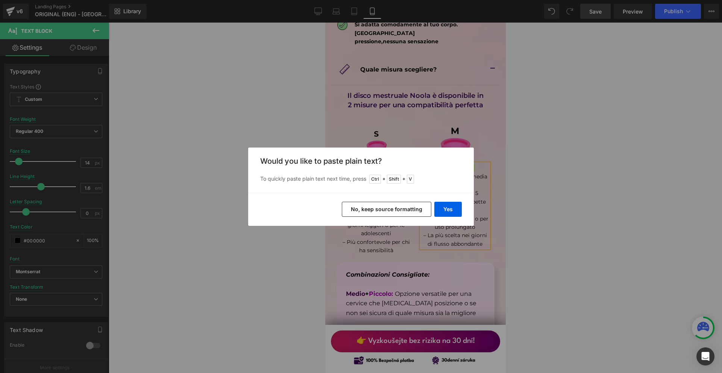
click at [452, 197] on div "Yes No, keep source formatting" at bounding box center [361, 209] width 226 height 33
click at [452, 202] on button "Yes" at bounding box center [447, 209] width 27 height 15
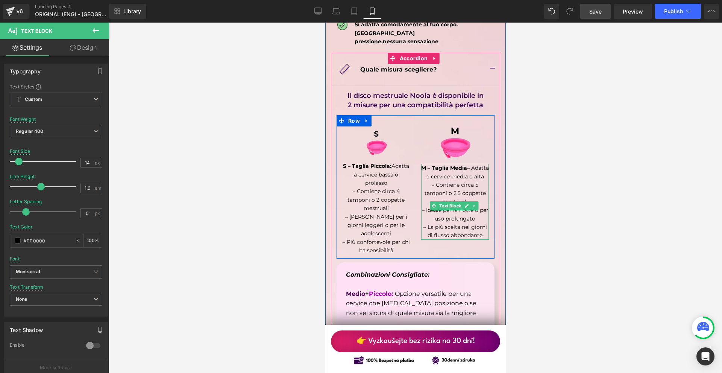
click at [438, 164] on b "M – Taglia Media" at bounding box center [444, 167] width 46 height 7
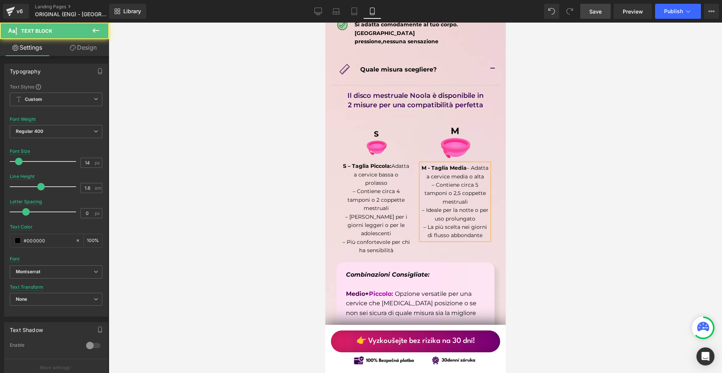
click at [480, 164] on p "M - Taglia Media – Adatta a cervice media o alta" at bounding box center [455, 172] width 68 height 17
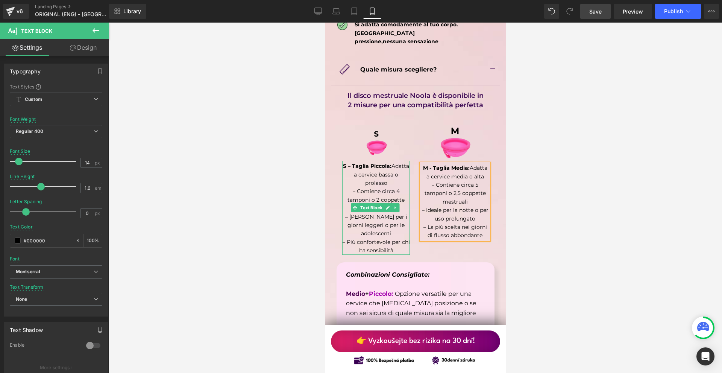
click at [367, 162] on b "S – Taglia Piccola:" at bounding box center [367, 165] width 49 height 7
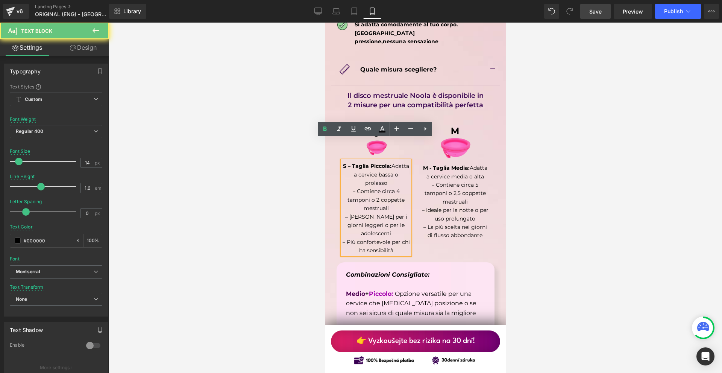
click at [369, 162] on b "S – Taglia Piccola:" at bounding box center [367, 165] width 49 height 7
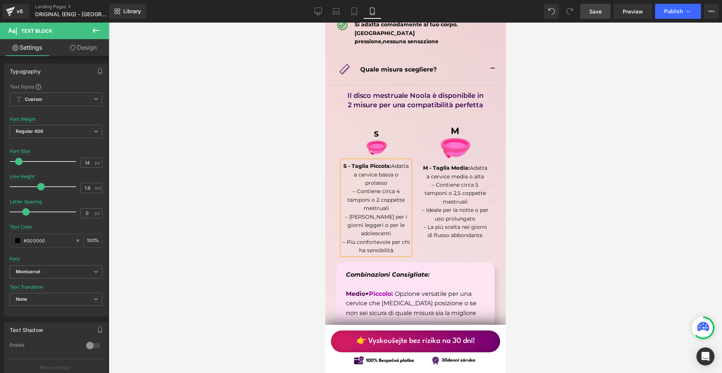
click at [556, 183] on div at bounding box center [415, 198] width 613 height 350
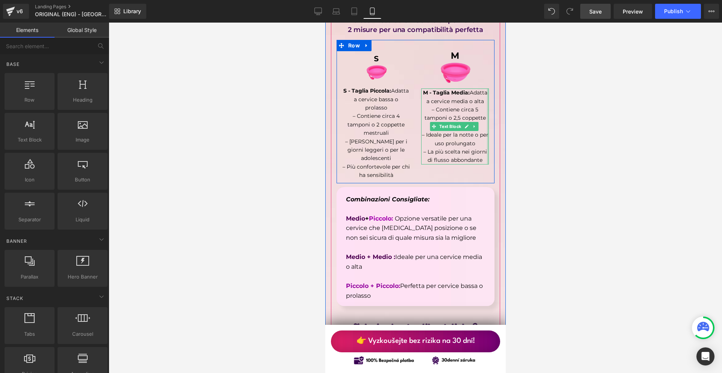
scroll to position [4324, 0]
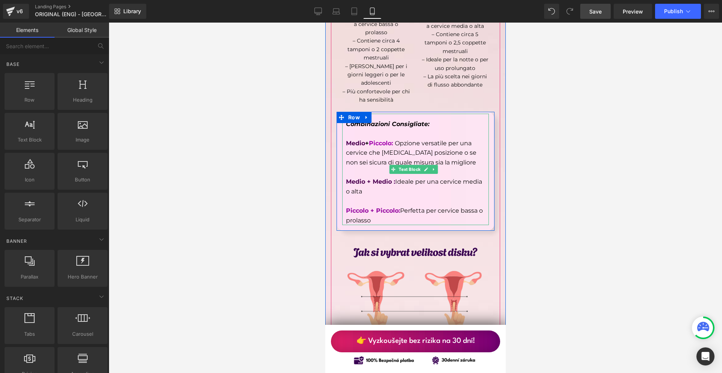
click at [434, 119] on p "Combinazioni Consigliate:" at bounding box center [415, 124] width 139 height 10
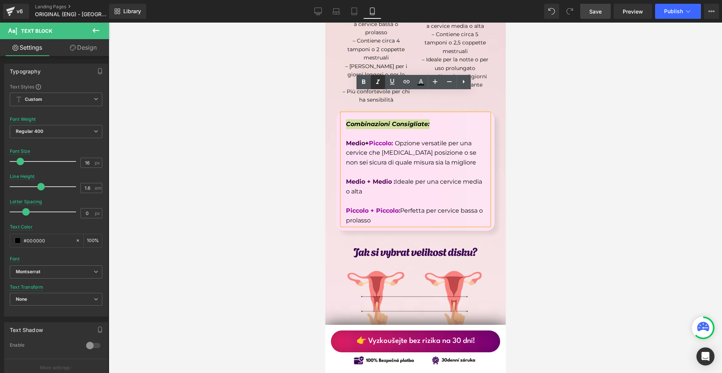
click at [373, 86] on link at bounding box center [378, 82] width 14 height 14
click at [544, 113] on div at bounding box center [415, 198] width 613 height 350
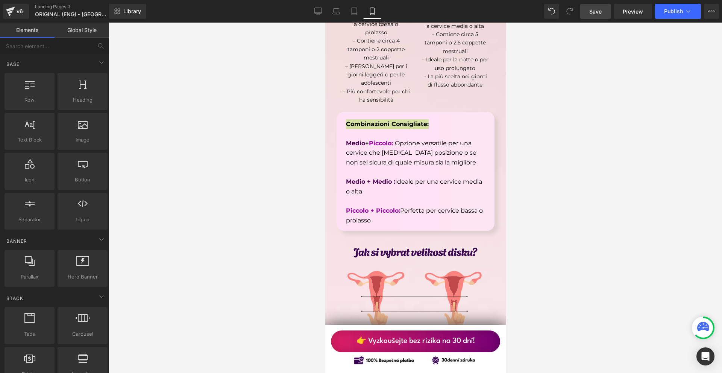
click at [544, 112] on div at bounding box center [415, 198] width 613 height 350
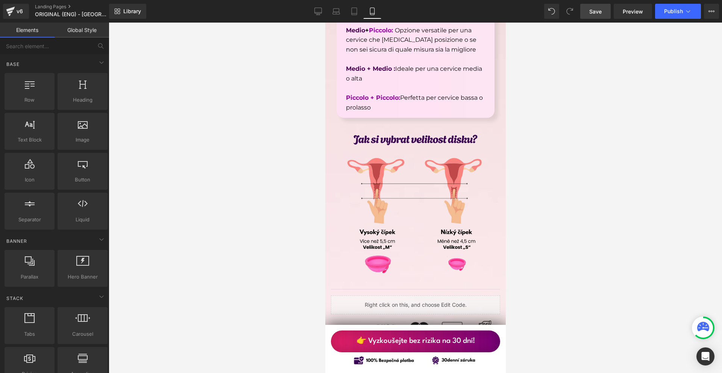
scroll to position [4474, 0]
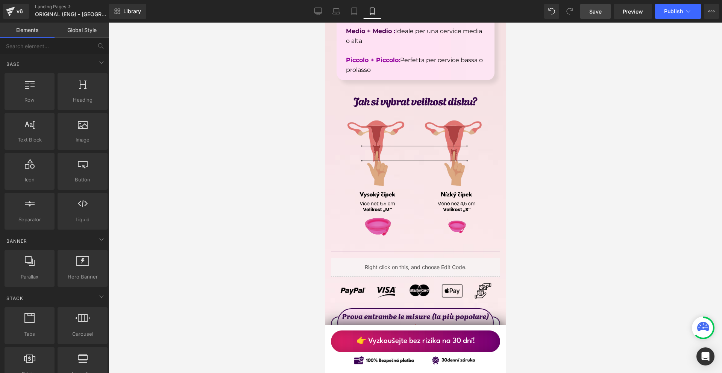
click at [394, 109] on img at bounding box center [415, 167] width 158 height 158
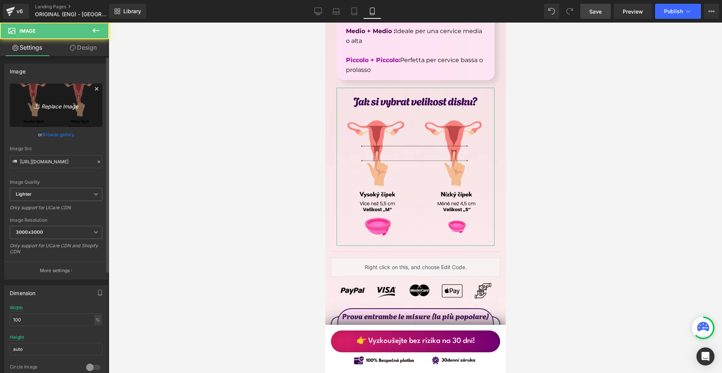
click at [50, 101] on icon "Replace Image" at bounding box center [56, 104] width 60 height 9
type input "C:\fakepath\Írj be némi törzsszöveget (73).png"
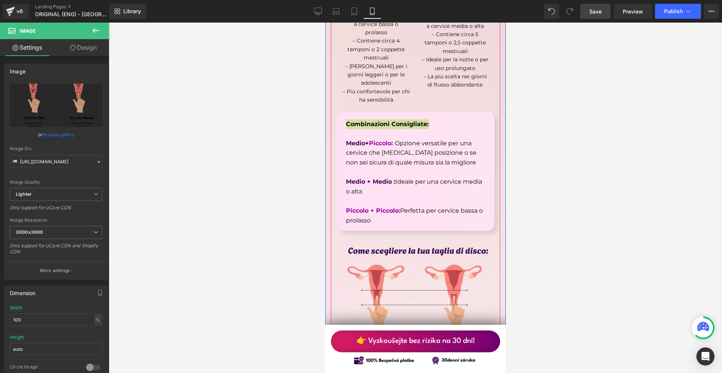
scroll to position [4174, 0]
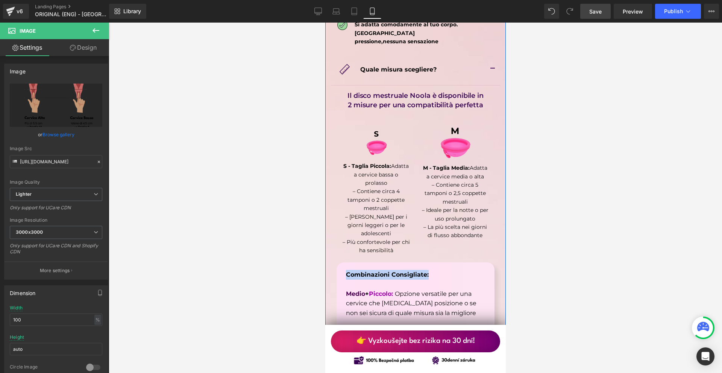
click at [485, 53] on button "button" at bounding box center [492, 69] width 15 height 32
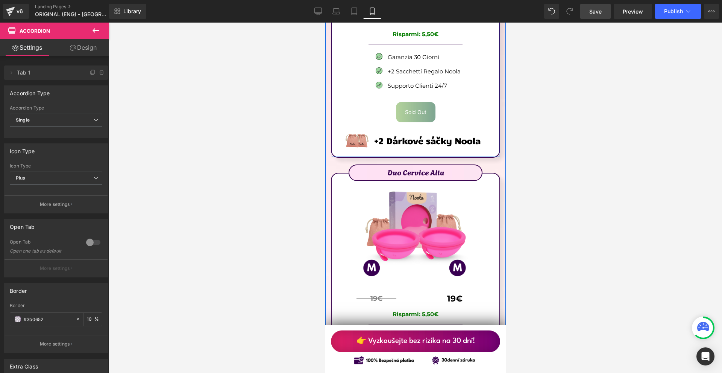
scroll to position [4474, 0]
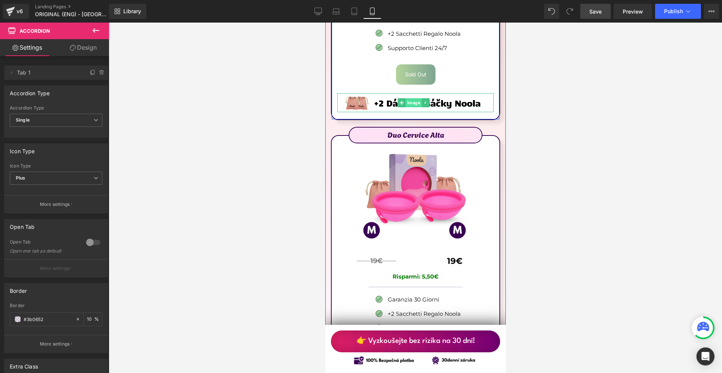
click at [408, 98] on span "Image" at bounding box center [413, 102] width 16 height 9
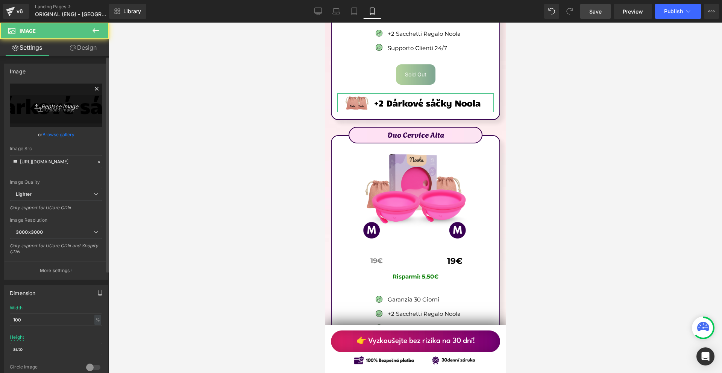
click at [47, 99] on link "Replace Image" at bounding box center [56, 104] width 92 height 43
type input "C:\fakepath\Více než 10 000 šťastných žen! - 2025-09-14T104342.351.png"
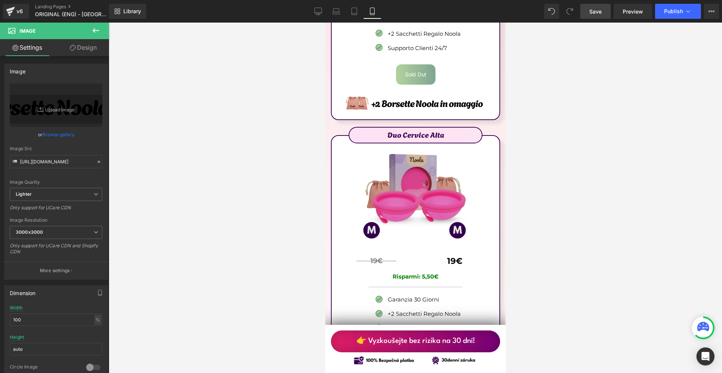
scroll to position [4399, 0]
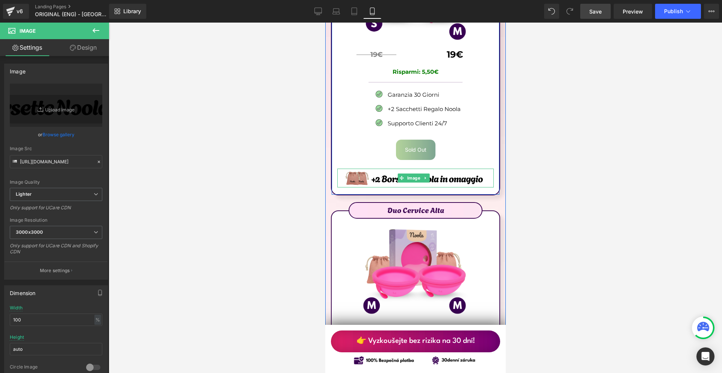
click at [409, 173] on span "Image" at bounding box center [413, 177] width 16 height 9
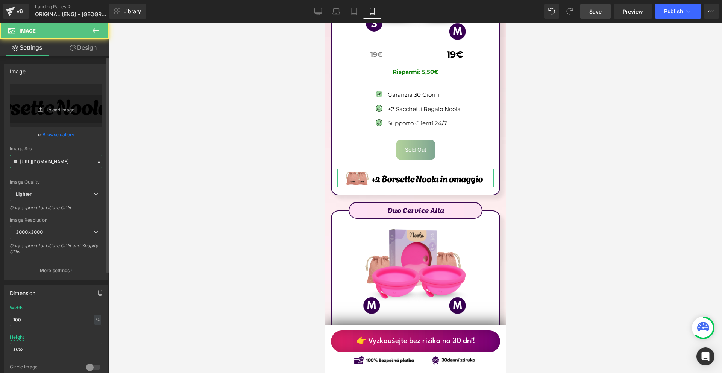
click at [38, 162] on input "[URL][DOMAIN_NAME]" at bounding box center [56, 161] width 92 height 13
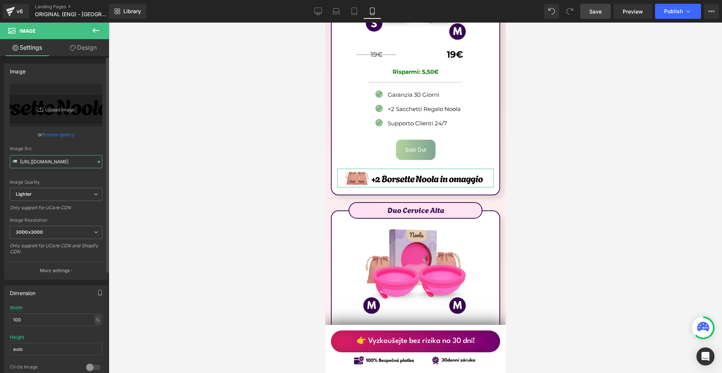
type input "[URL][DOMAIN_NAME]"
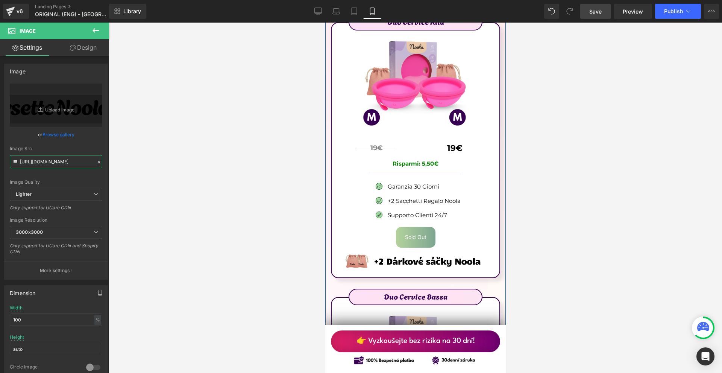
scroll to position [4625, 0]
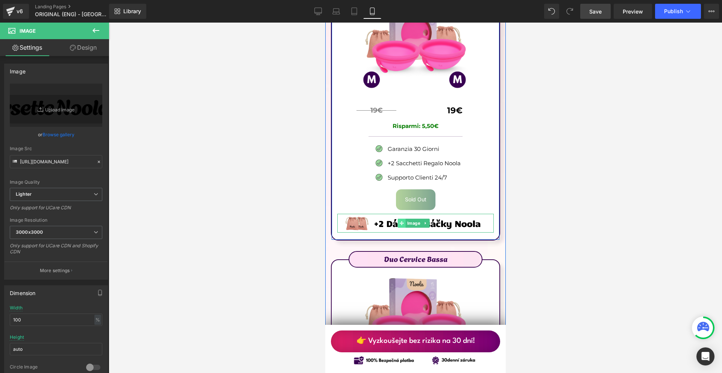
click at [402, 221] on icon at bounding box center [401, 223] width 4 height 4
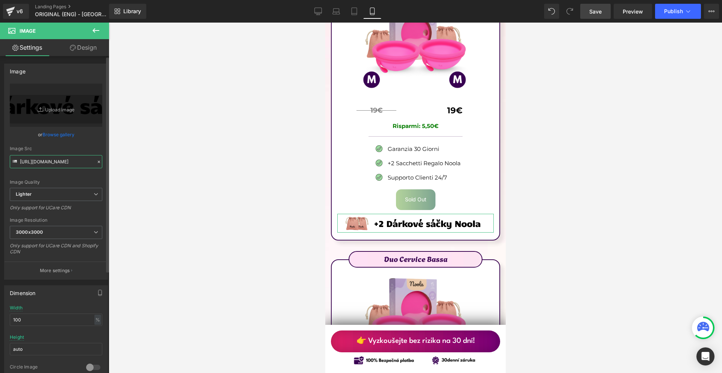
click at [53, 158] on input "[URL][DOMAIN_NAME]" at bounding box center [56, 161] width 92 height 13
paste input "a8d68fb7-ab45-461a-aa74-029c93b3a3d6/-/format/auto/-/preview/3000x3000/-/qualit…"
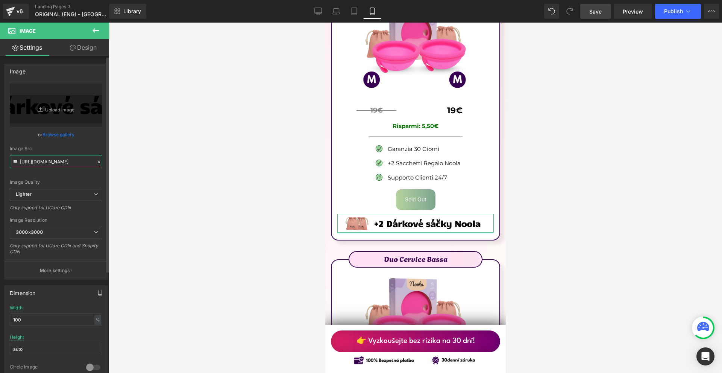
type input "[URL][DOMAIN_NAME]"
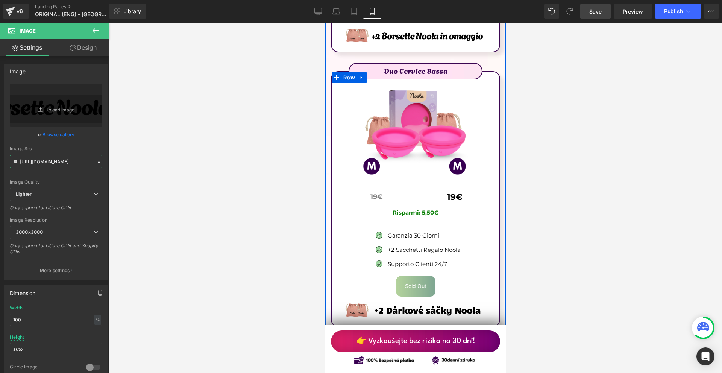
scroll to position [4888, 0]
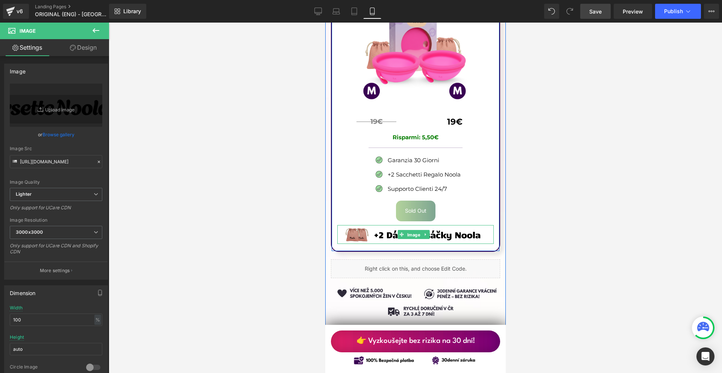
click at [408, 230] on span "Image" at bounding box center [413, 234] width 16 height 9
click at [411, 230] on span "Image" at bounding box center [413, 234] width 16 height 9
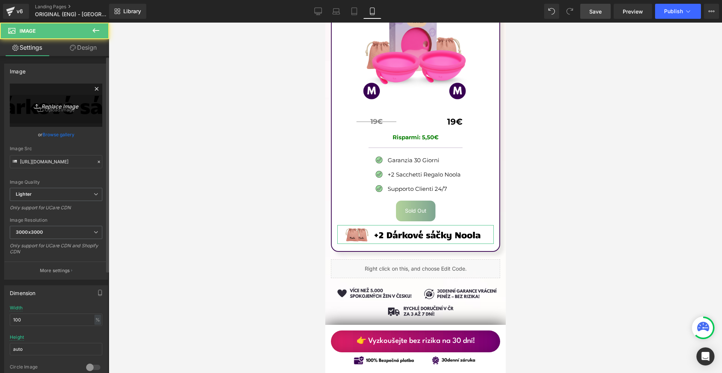
click at [46, 109] on icon "Replace Image" at bounding box center [56, 104] width 60 height 9
type input "C:\fakepath\Více než 10 000 šťastných žen! - 2025-09-14T104432.433.png"
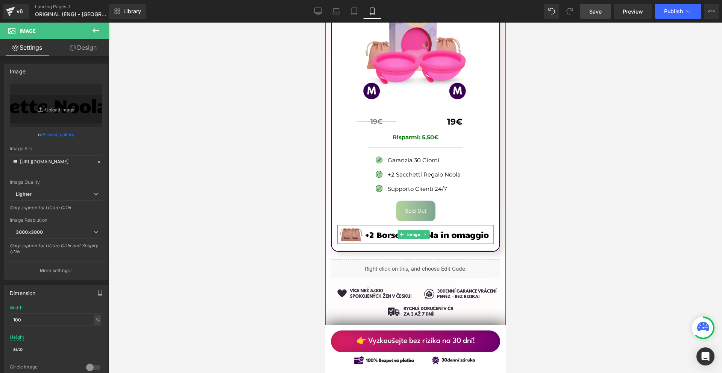
click at [409, 230] on span "Image" at bounding box center [413, 234] width 16 height 9
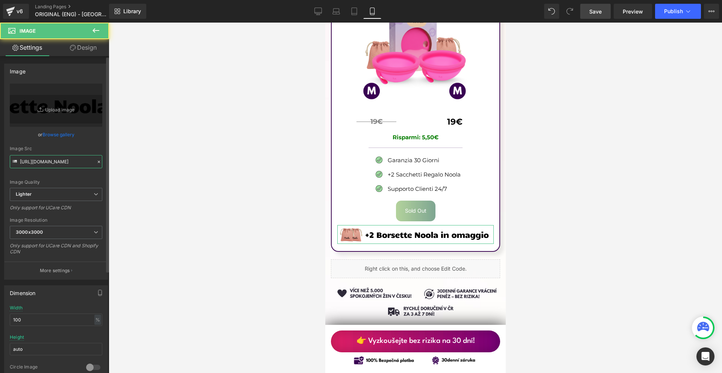
click at [42, 159] on input "[URL][DOMAIN_NAME]" at bounding box center [56, 161] width 92 height 13
type input "[URL][DOMAIN_NAME]"
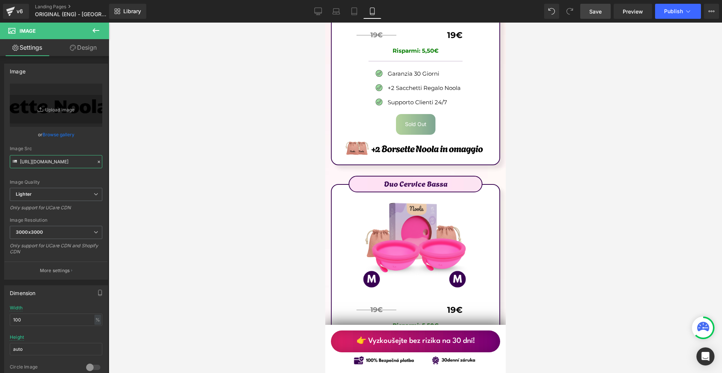
scroll to position [4625, 0]
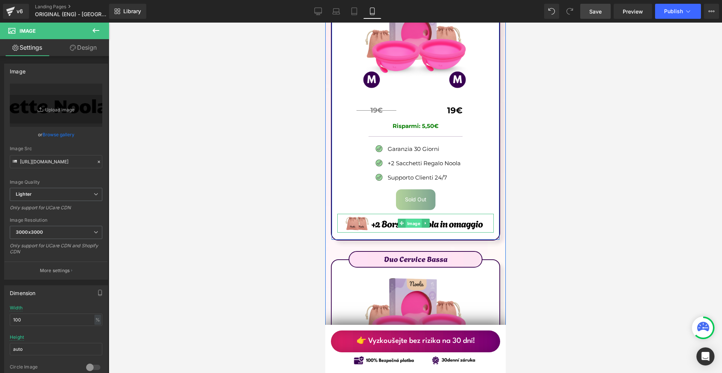
click at [409, 219] on span "Image" at bounding box center [413, 223] width 16 height 9
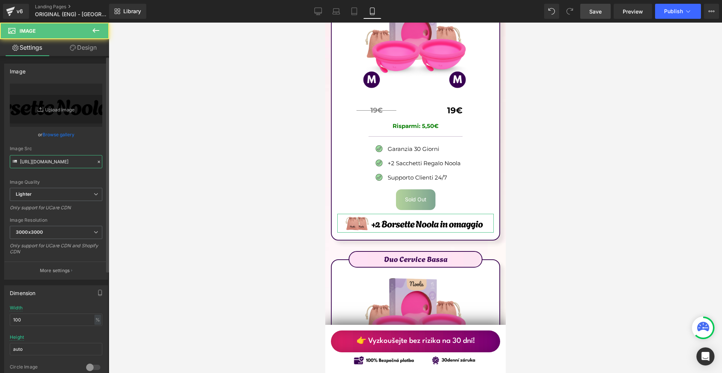
click at [69, 162] on input "[URL][DOMAIN_NAME]" at bounding box center [56, 161] width 92 height 13
paste input "d88a659b-cca1-4f47-b26a-68b30247670d/-/format/auto/-/preview/3000x3000/-/qualit…"
type input "[URL][DOMAIN_NAME]"
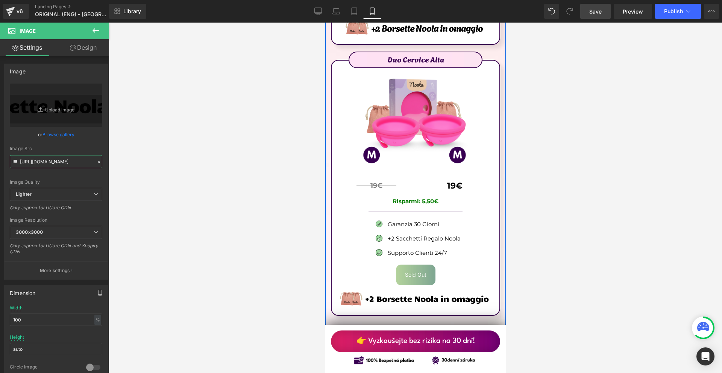
scroll to position [4437, 0]
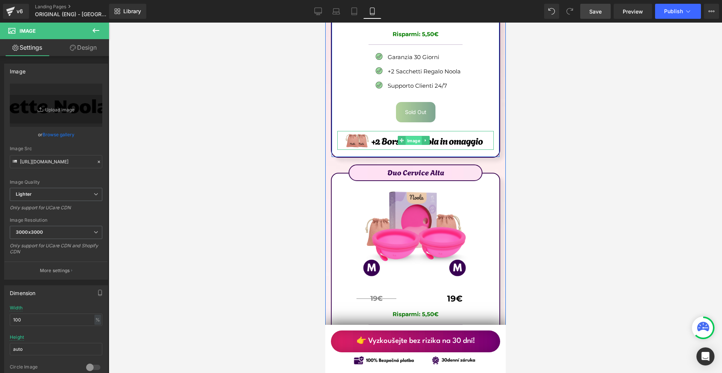
click at [409, 136] on span "Image" at bounding box center [413, 140] width 16 height 9
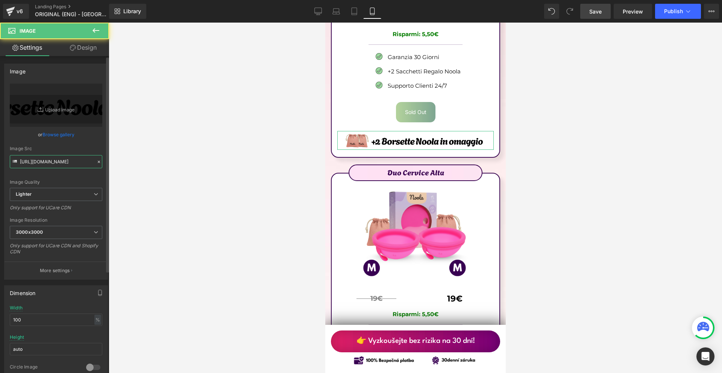
click at [41, 158] on input "[URL][DOMAIN_NAME]" at bounding box center [56, 161] width 92 height 13
paste input "d88a659b-cca1-4f47-b26a-68b30247670d/-/format/auto/-/preview/3000x3000/-/qualit…"
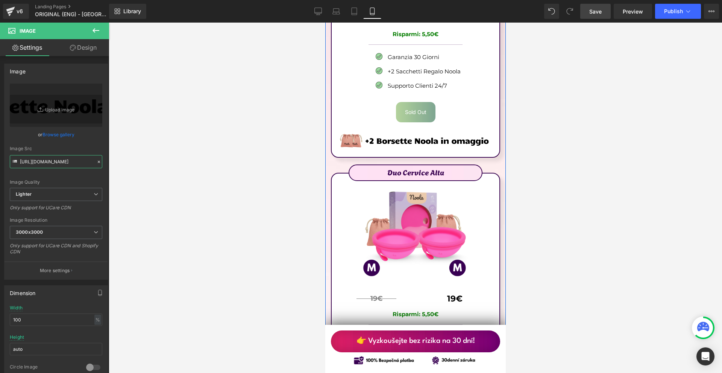
scroll to position [4324, 0]
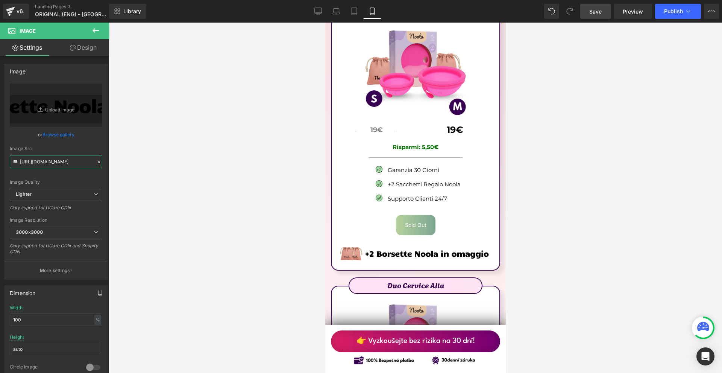
type input "[URL][DOMAIN_NAME]"
click at [601, 16] on link "Save" at bounding box center [595, 11] width 30 height 15
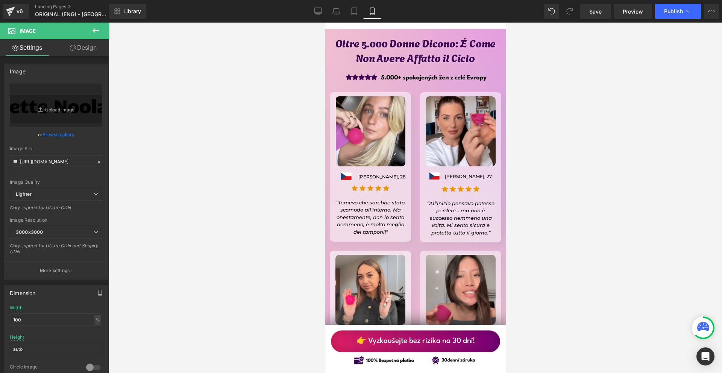
scroll to position [6354, 0]
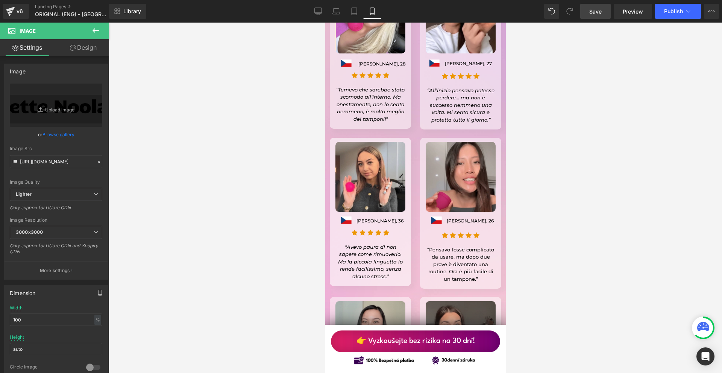
click at [604, 15] on link "Save" at bounding box center [595, 11] width 30 height 15
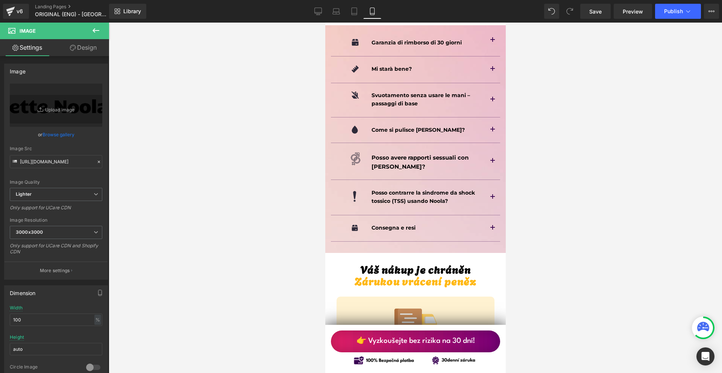
scroll to position [5151, 0]
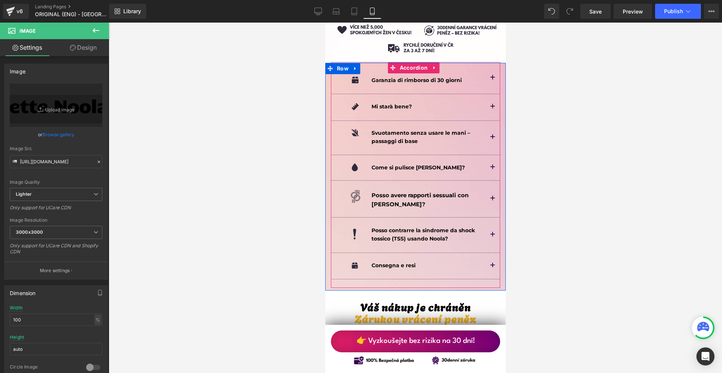
click at [489, 155] on button "button" at bounding box center [492, 167] width 15 height 25
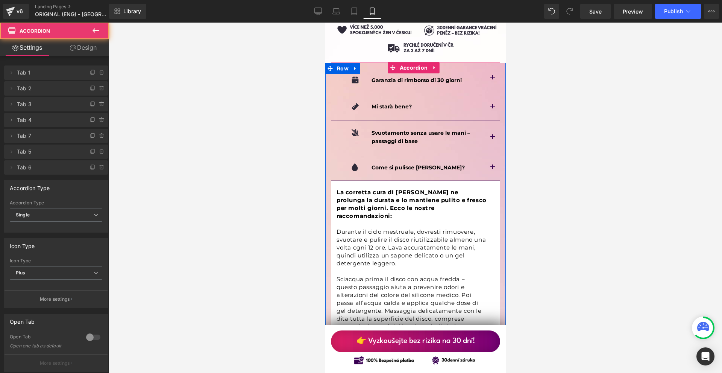
click at [488, 155] on button "button" at bounding box center [492, 167] width 15 height 25
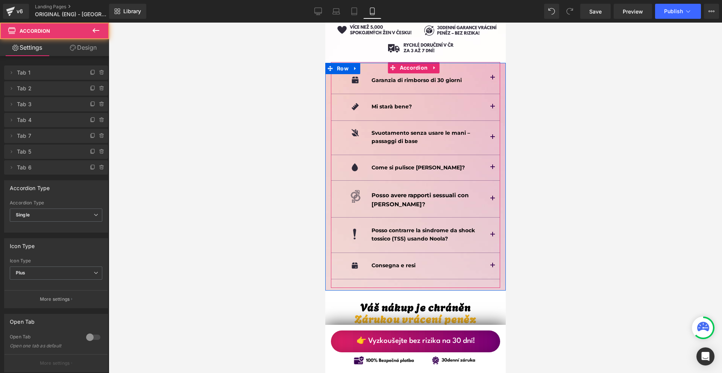
click at [488, 180] on button "button" at bounding box center [492, 198] width 15 height 36
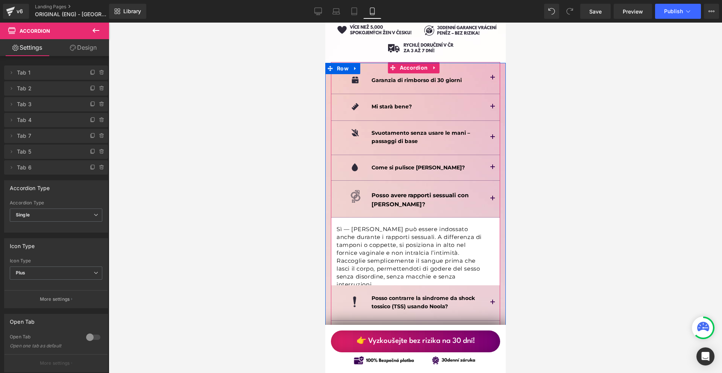
click at [489, 180] on button "button" at bounding box center [492, 198] width 15 height 36
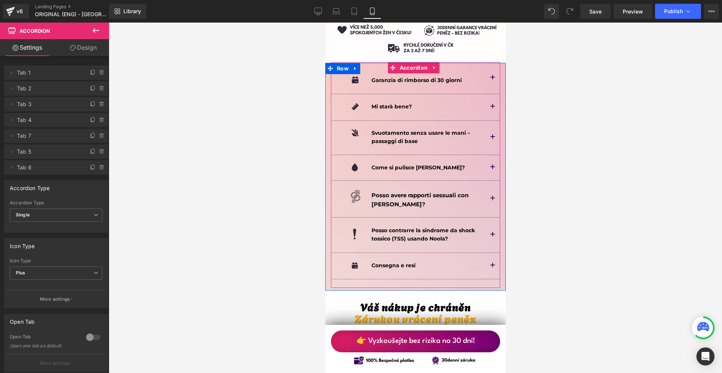
click at [490, 217] on button "button" at bounding box center [492, 234] width 15 height 35
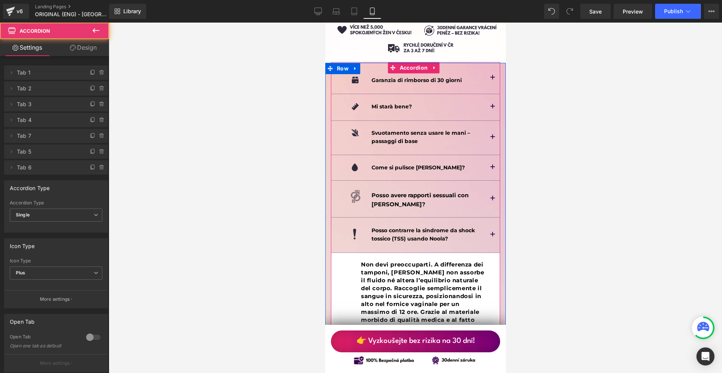
click at [485, 217] on button "button" at bounding box center [492, 234] width 15 height 35
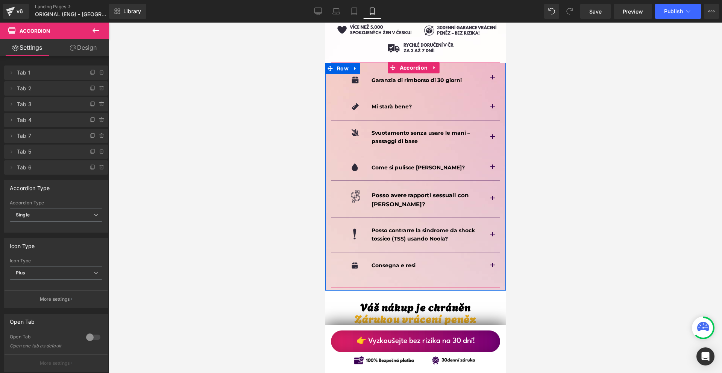
click at [485, 217] on button "button" at bounding box center [492, 234] width 15 height 35
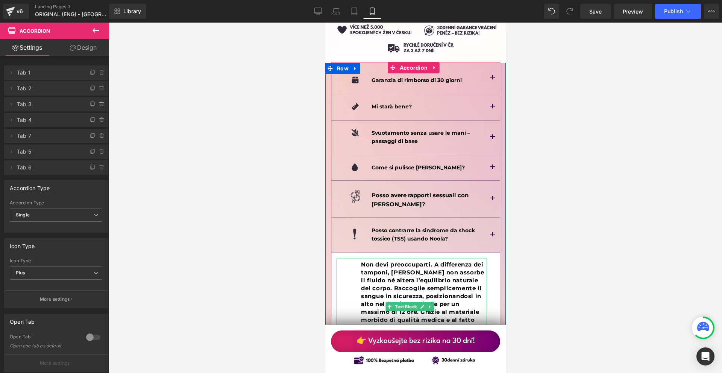
click at [404, 261] on b "Non devi preoccuparti. A differenza dei tamponi, [PERSON_NAME] non assorbe il f…" at bounding box center [422, 308] width 123 height 94
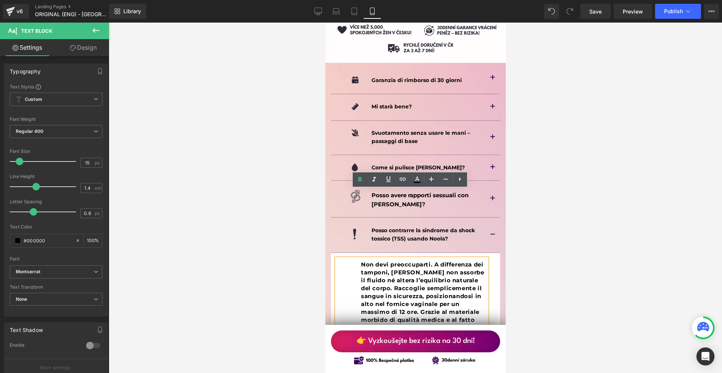
scroll to position [5189, 0]
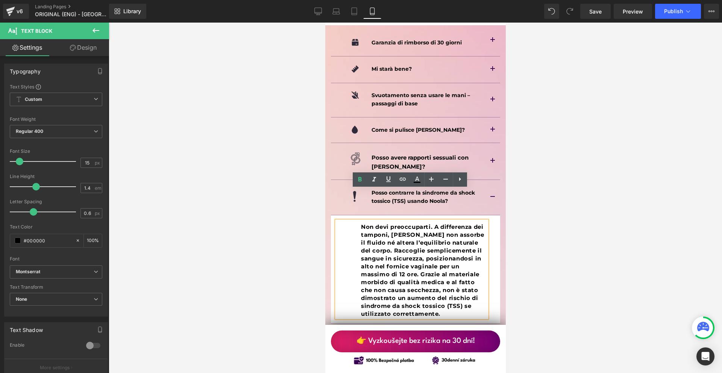
click at [373, 223] on b "Non devi preoccuparti. A differenza dei tamponi, [PERSON_NAME] non assorbe il f…" at bounding box center [422, 270] width 123 height 94
click at [362, 223] on b "Non devi preoccuparti. A differenza dei tamponi, [PERSON_NAME] non assorbe il f…" at bounding box center [422, 270] width 123 height 94
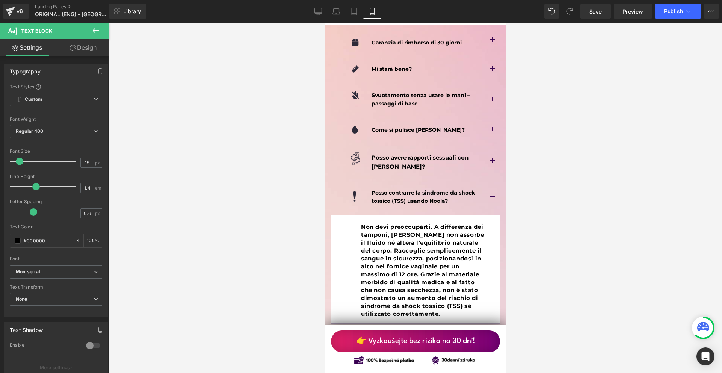
click at [76, 48] on link "Design" at bounding box center [83, 47] width 55 height 17
click at [0, 0] on div "Spacing" at bounding box center [0, 0] width 0 height 0
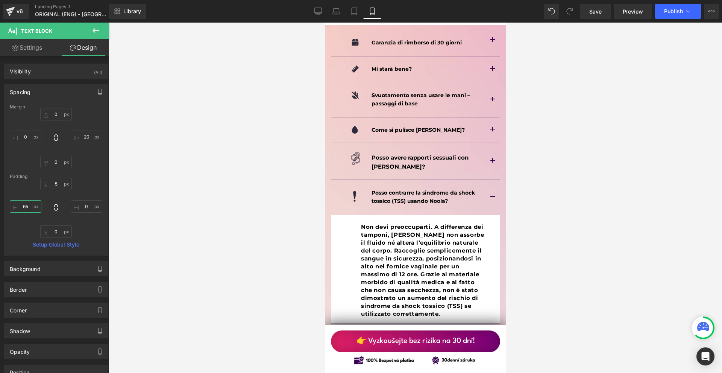
click at [34, 211] on input "65" at bounding box center [26, 206] width 32 height 12
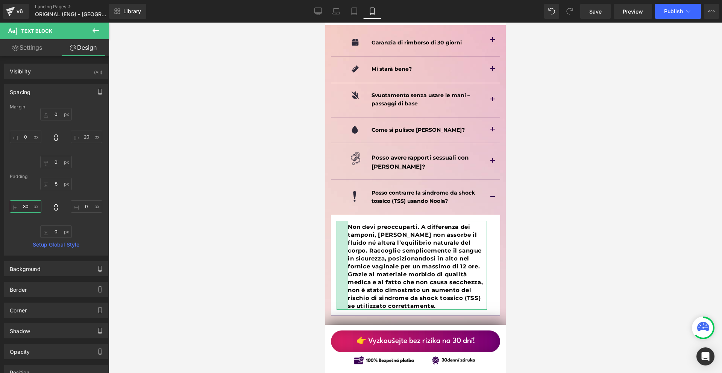
click at [20, 208] on input "30" at bounding box center [26, 206] width 32 height 12
type input "20"
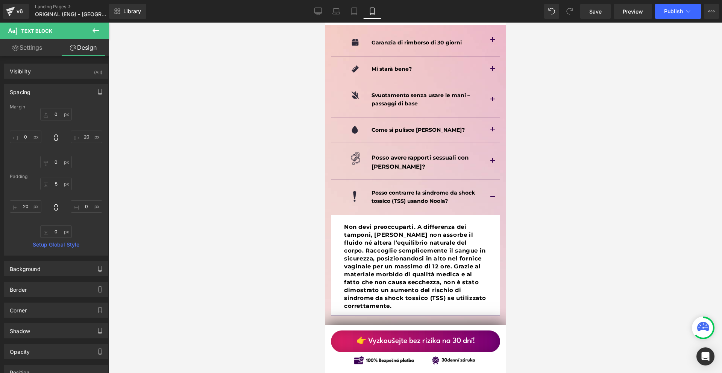
click at [487, 180] on button "button" at bounding box center [492, 197] width 15 height 35
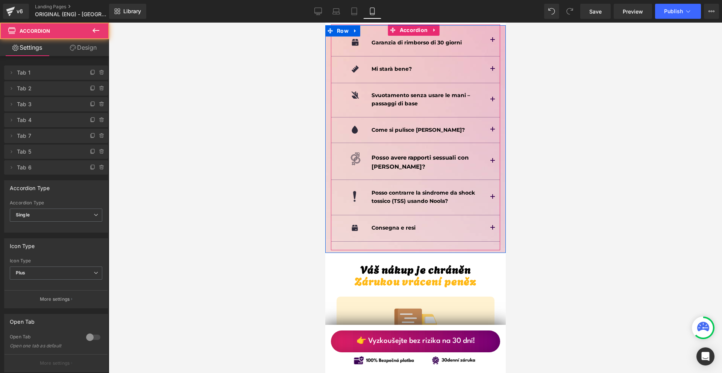
click at [491, 215] on button "button" at bounding box center [492, 228] width 15 height 26
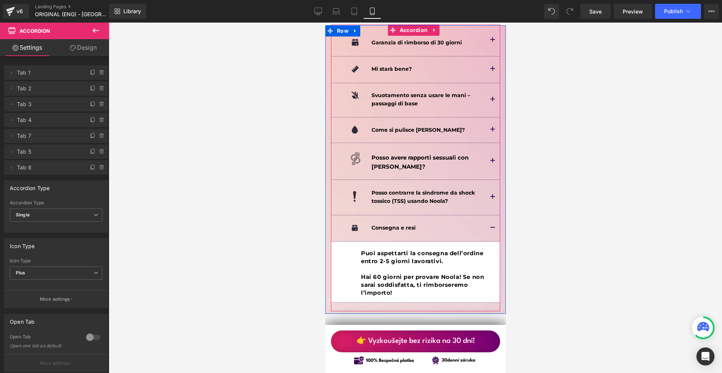
click at [394, 249] on p "Puoi aspettarti la consegna dell’ordine entro 2-5 giorni lavorativi." at bounding box center [424, 257] width 126 height 16
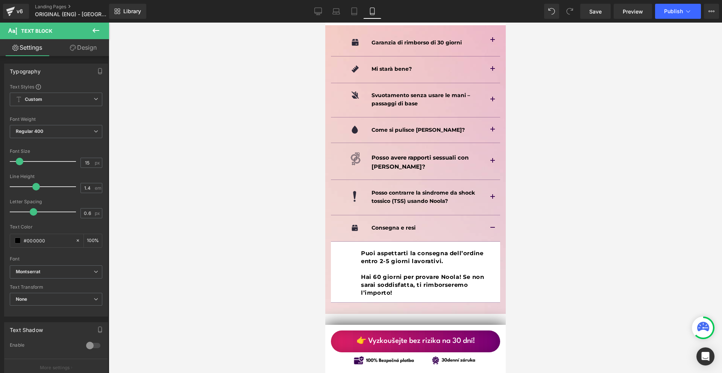
click at [70, 50] on icon at bounding box center [73, 48] width 6 height 6
click at [0, 0] on div "Spacing" at bounding box center [0, 0] width 0 height 0
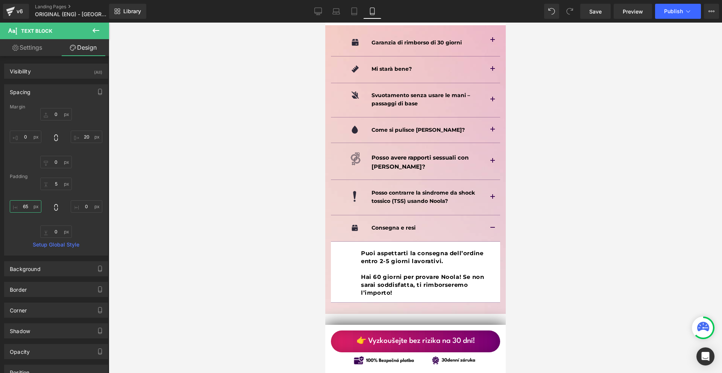
click at [29, 209] on input "65" at bounding box center [26, 206] width 32 height 12
type input "20"
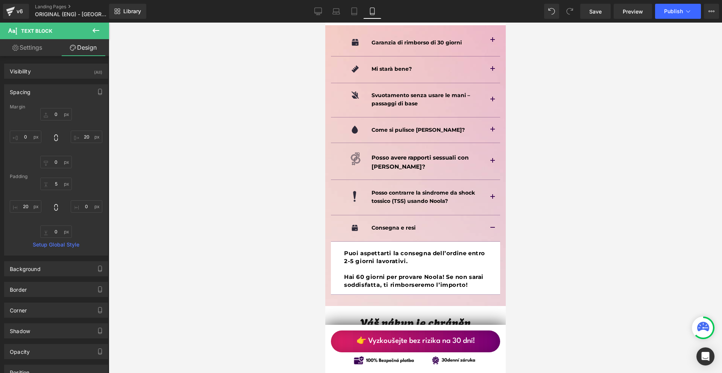
click at [485, 215] on button "button" at bounding box center [492, 228] width 15 height 26
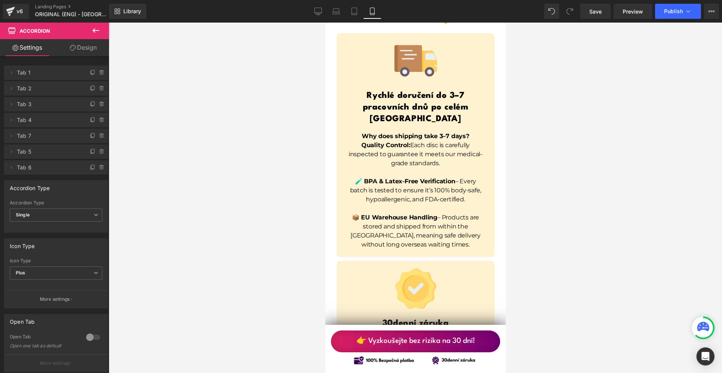
scroll to position [5489, 0]
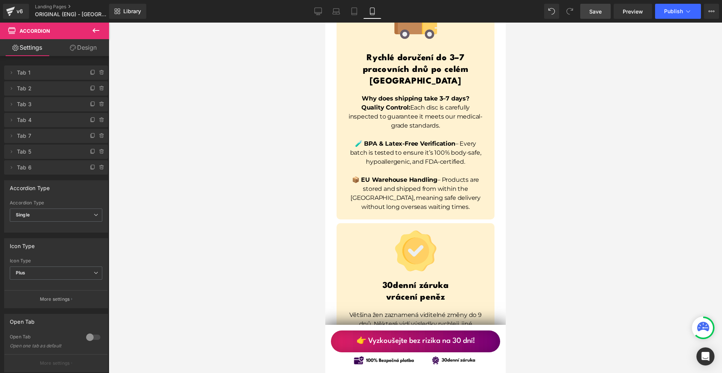
click at [598, 10] on span "Save" at bounding box center [595, 12] width 12 height 8
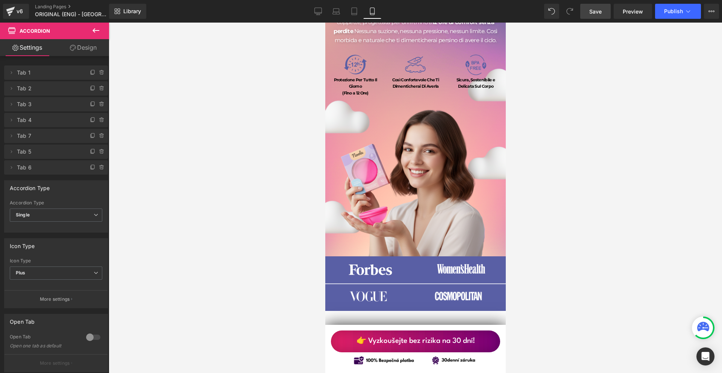
scroll to position [0, 0]
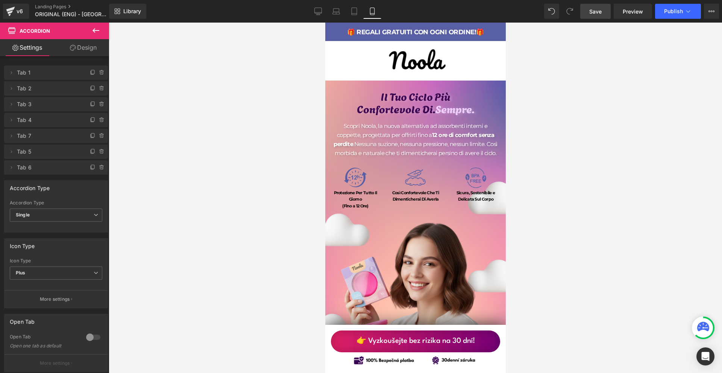
click at [594, 16] on link "Save" at bounding box center [595, 11] width 30 height 15
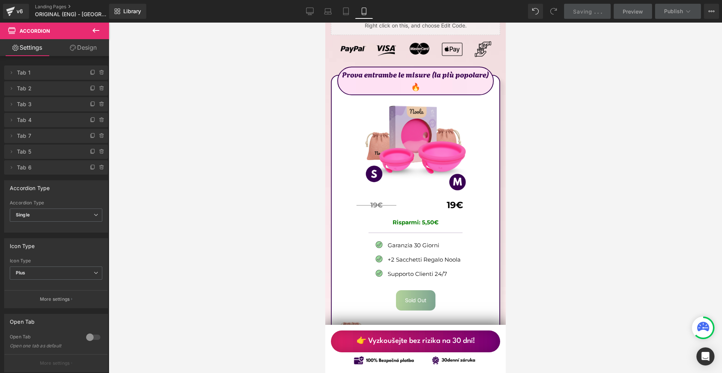
scroll to position [4362, 0]
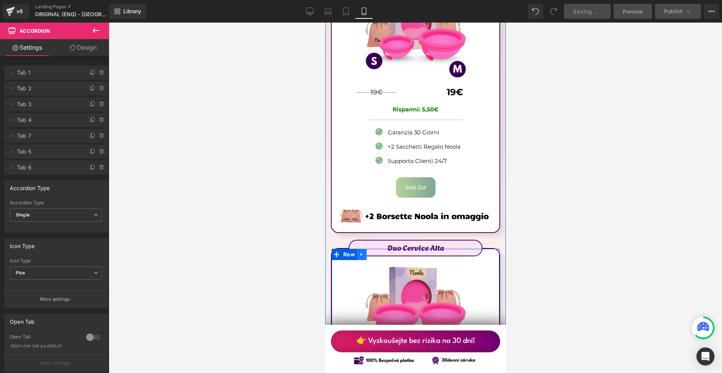
click at [364, 249] on link at bounding box center [361, 254] width 10 height 11
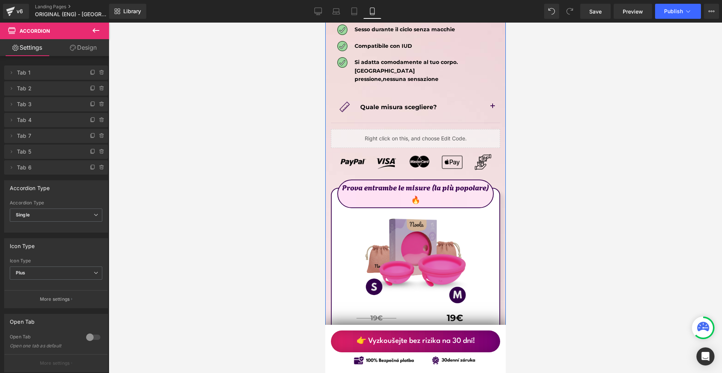
scroll to position [4098, 0]
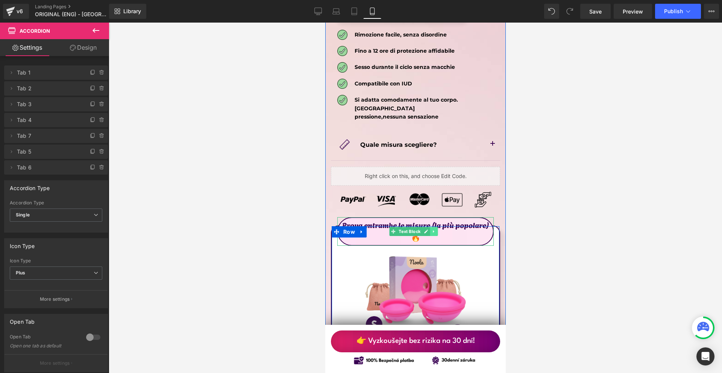
click at [431, 229] on icon at bounding box center [433, 231] width 4 height 5
click at [429, 218] on p "Prova entrambe le misure (la più popolare)🔥" at bounding box center [415, 230] width 155 height 24
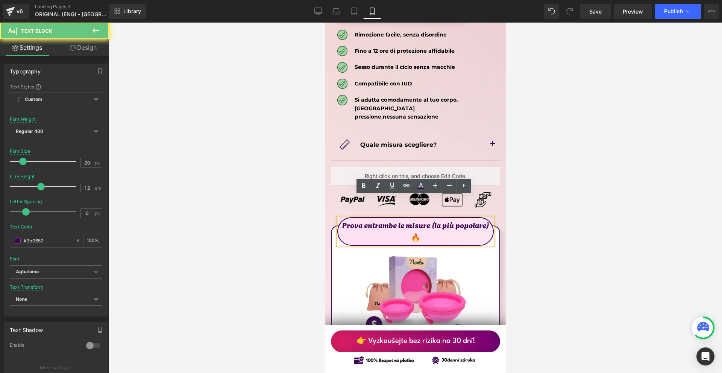
click at [430, 218] on p "Prova entrambe le misure (la più popolare)🔥" at bounding box center [415, 230] width 155 height 24
click at [586, 214] on div at bounding box center [415, 198] width 613 height 350
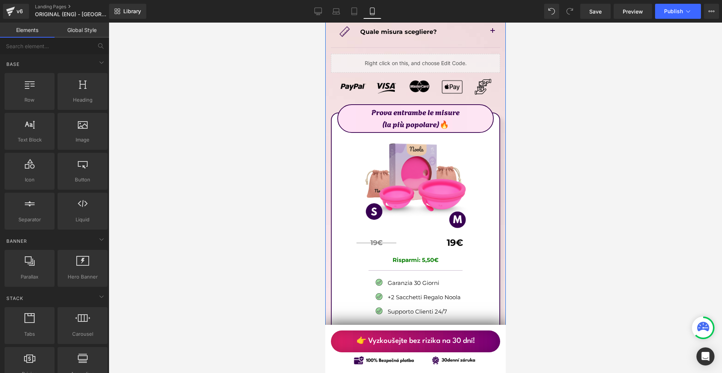
scroll to position [4249, 0]
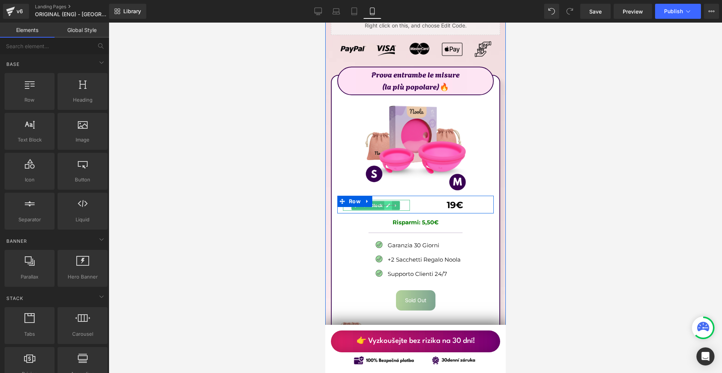
click at [384, 201] on link at bounding box center [388, 205] width 8 height 9
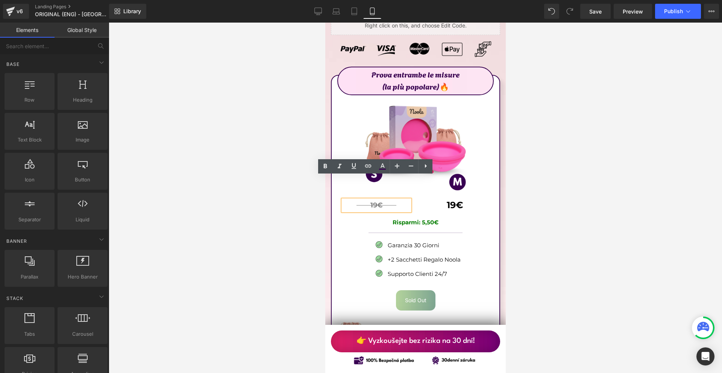
click at [384, 200] on p "19€" at bounding box center [376, 205] width 67 height 11
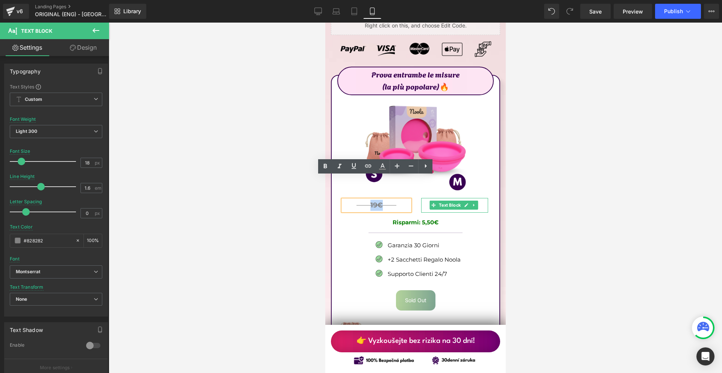
click at [465, 200] on link at bounding box center [466, 204] width 8 height 9
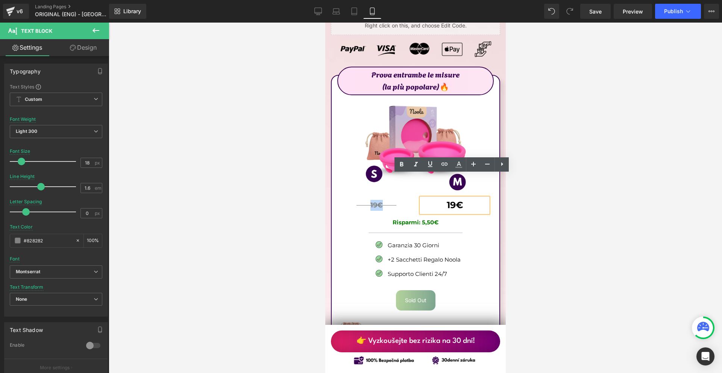
click at [455, 199] on b "19€" at bounding box center [454, 204] width 16 height 11
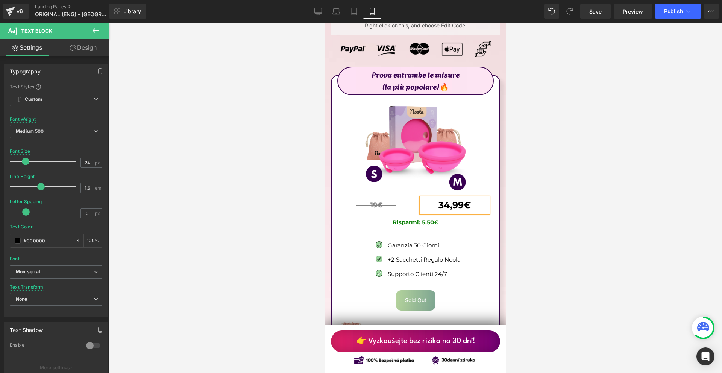
click at [558, 187] on div at bounding box center [415, 198] width 613 height 350
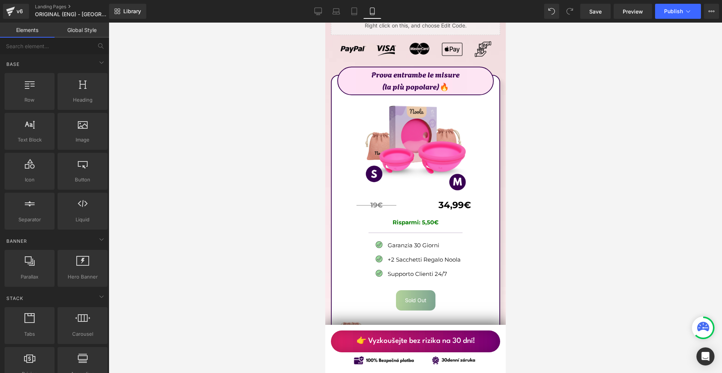
click at [477, 198] on p "34,99€" at bounding box center [454, 205] width 67 height 14
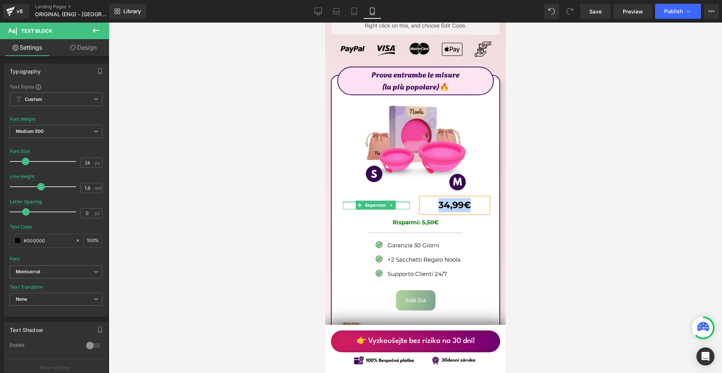
copy b "34,99€"
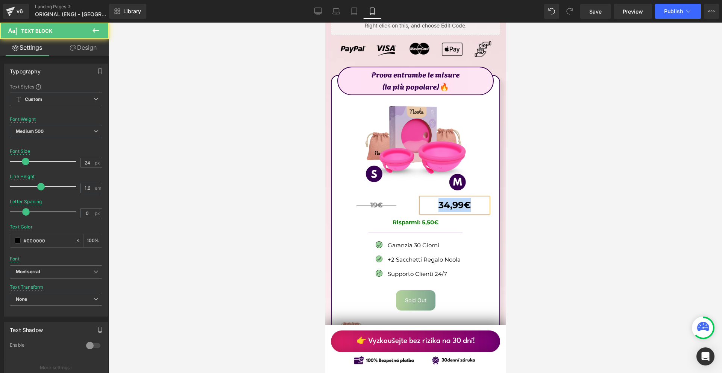
click at [470, 198] on p "34,99€" at bounding box center [454, 205] width 67 height 14
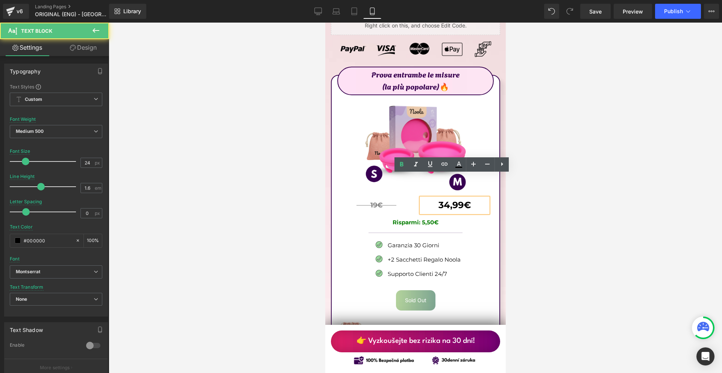
drag, startPoint x: 555, startPoint y: 189, endPoint x: 550, endPoint y: 190, distance: 4.7
click at [555, 189] on div at bounding box center [415, 198] width 613 height 350
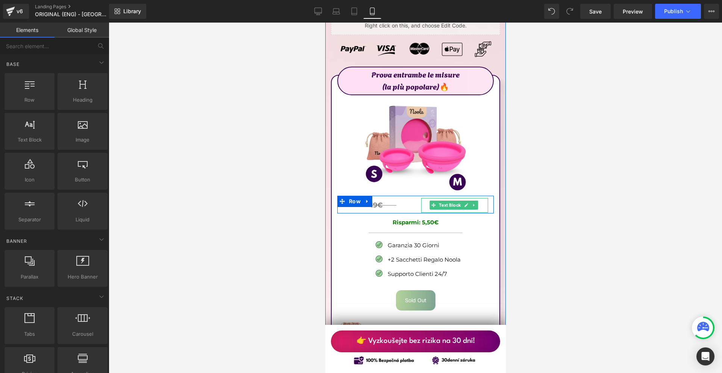
click at [476, 198] on p "34,99€" at bounding box center [454, 205] width 67 height 14
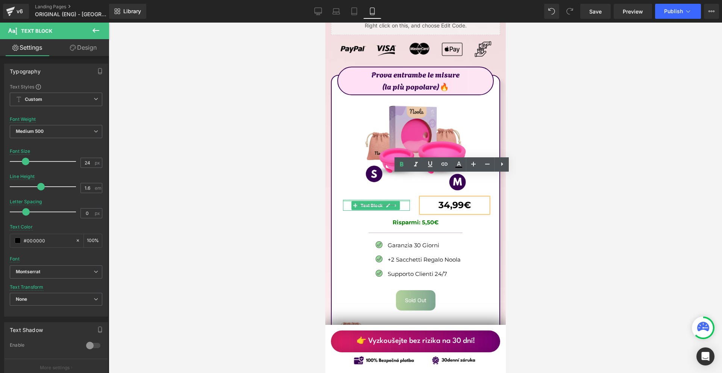
click at [382, 200] on div at bounding box center [376, 201] width 67 height 2
click at [382, 200] on p "19€" at bounding box center [376, 205] width 67 height 11
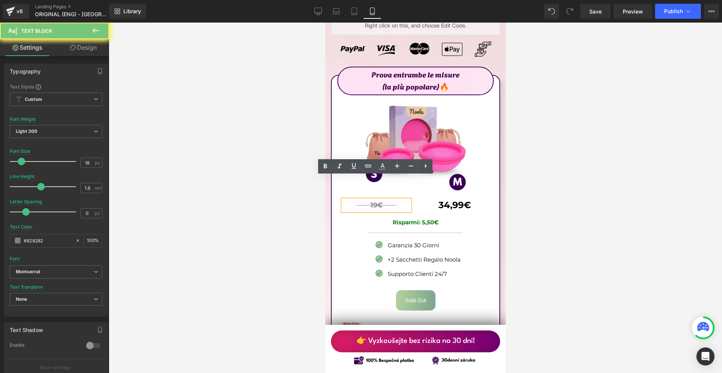
click at [382, 200] on p "19€" at bounding box center [376, 205] width 67 height 11
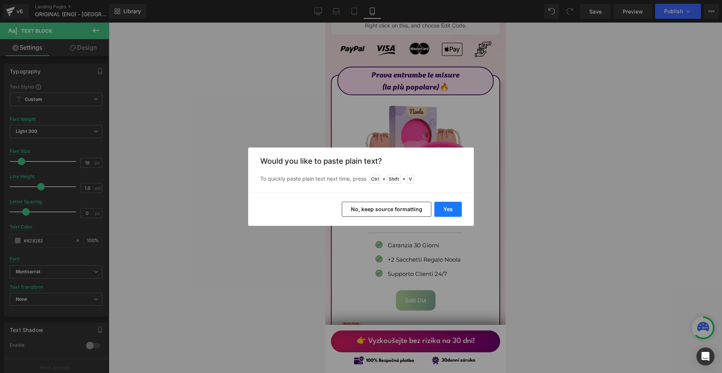
click at [441, 212] on button "Yes" at bounding box center [447, 209] width 27 height 15
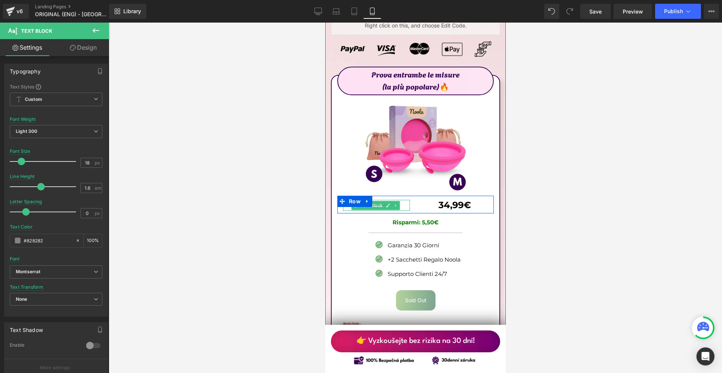
click at [387, 200] on div at bounding box center [376, 200] width 67 height 0
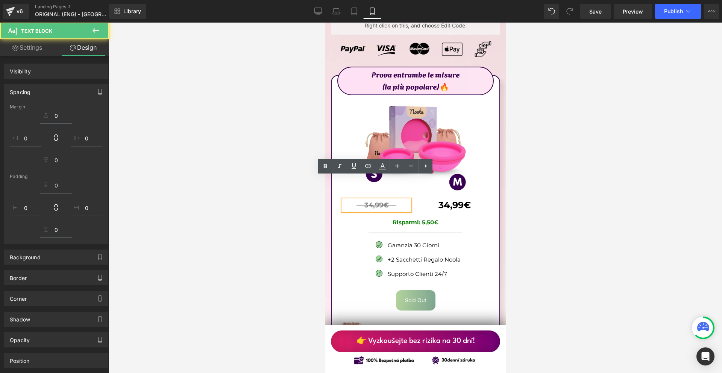
click at [369, 200] on p "34,99€" at bounding box center [376, 205] width 67 height 11
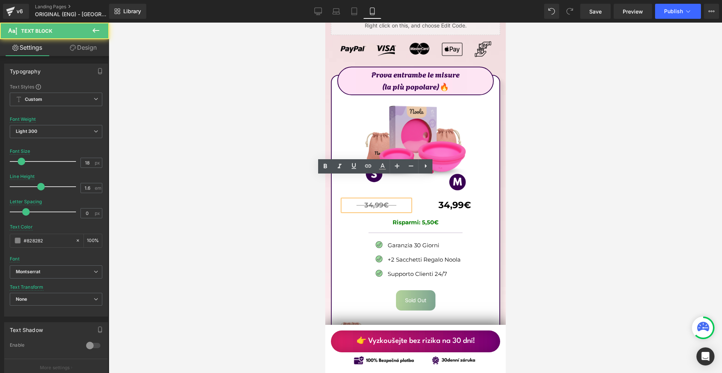
click at [371, 200] on p "34,99€" at bounding box center [376, 205] width 67 height 11
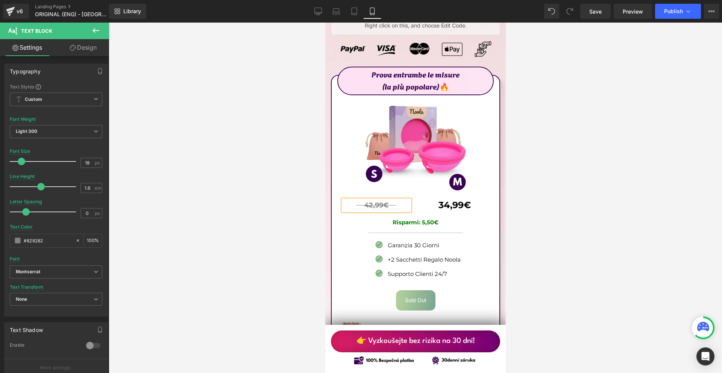
click at [576, 227] on div at bounding box center [415, 198] width 613 height 350
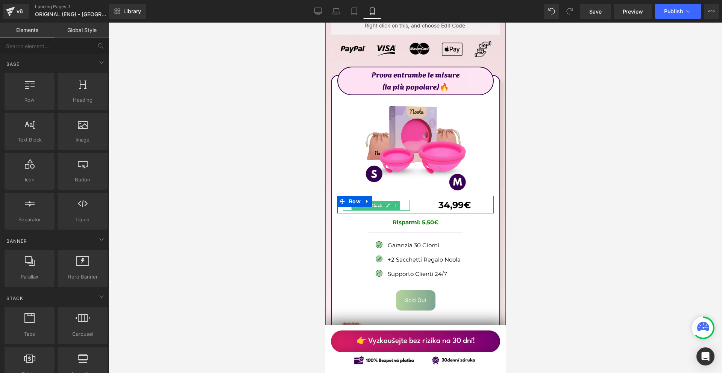
click at [376, 200] on div at bounding box center [376, 200] width 67 height 0
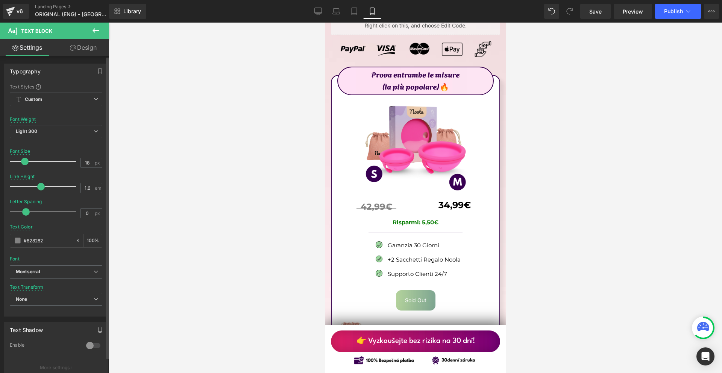
click at [21, 161] on span at bounding box center [25, 162] width 8 height 8
click at [83, 46] on link "Design" at bounding box center [83, 47] width 55 height 17
click at [0, 0] on div "Spacing" at bounding box center [0, 0] width 0 height 0
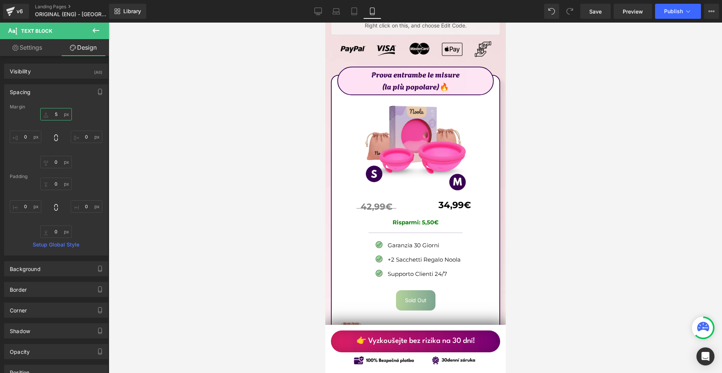
click at [68, 113] on input "5" at bounding box center [56, 114] width 32 height 12
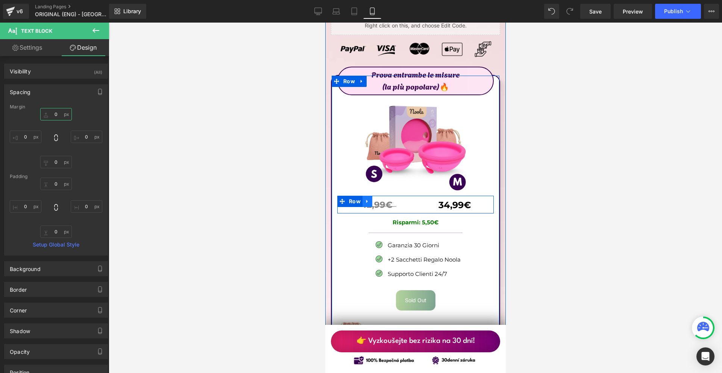
type input "0"
click at [371, 196] on link at bounding box center [367, 201] width 10 height 11
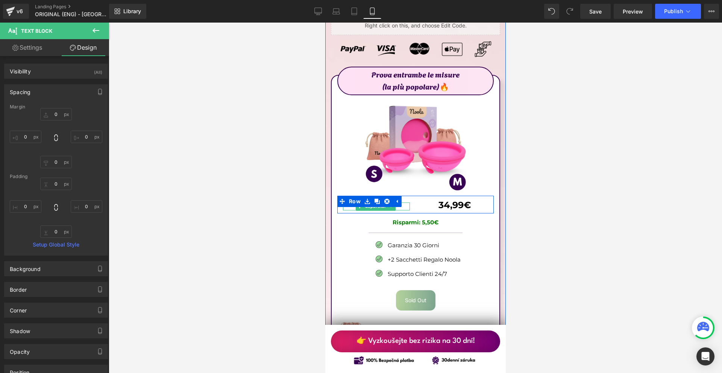
click at [378, 202] on span "Separator" at bounding box center [375, 206] width 24 height 9
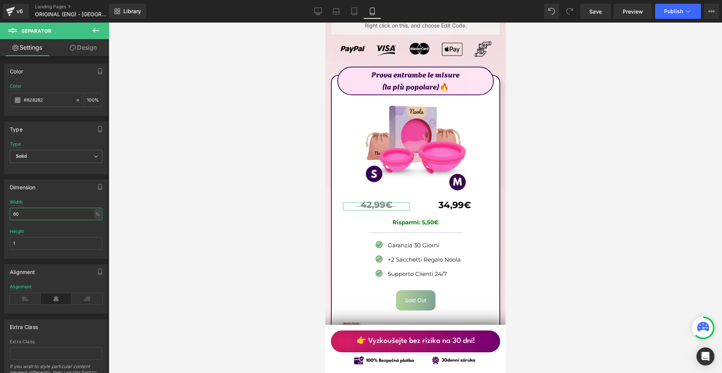
click at [64, 216] on input "60" at bounding box center [56, 214] width 92 height 12
click at [62, 216] on input "40" at bounding box center [56, 214] width 92 height 12
type input "50"
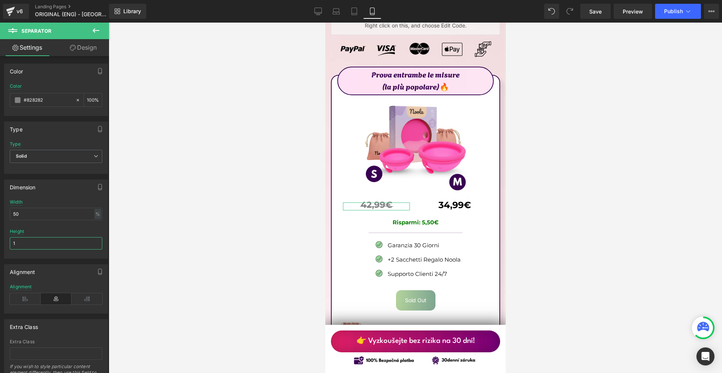
click at [36, 241] on input "1" at bounding box center [56, 243] width 92 height 12
click at [36, 241] on input "2" at bounding box center [56, 243] width 92 height 12
type input "1"
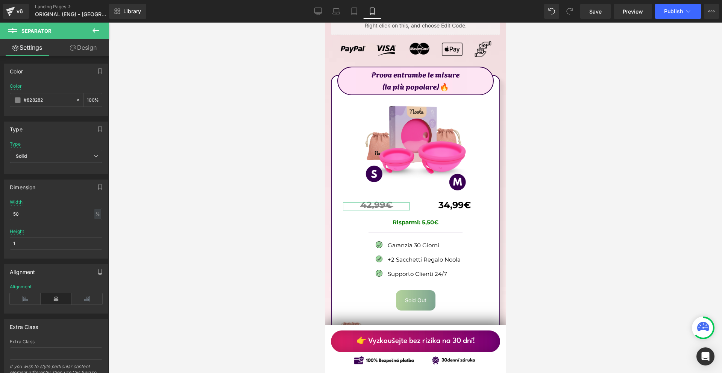
click at [78, 48] on link "Design" at bounding box center [83, 47] width 55 height 17
click at [0, 0] on div "Spacing" at bounding box center [0, 0] width 0 height 0
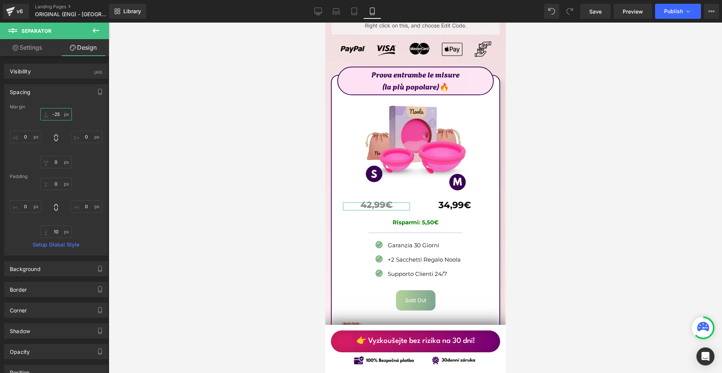
click at [68, 116] on input "-25" at bounding box center [56, 114] width 32 height 12
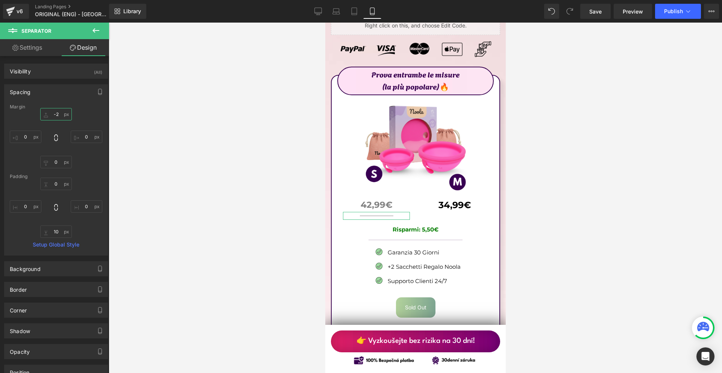
type input "-28"
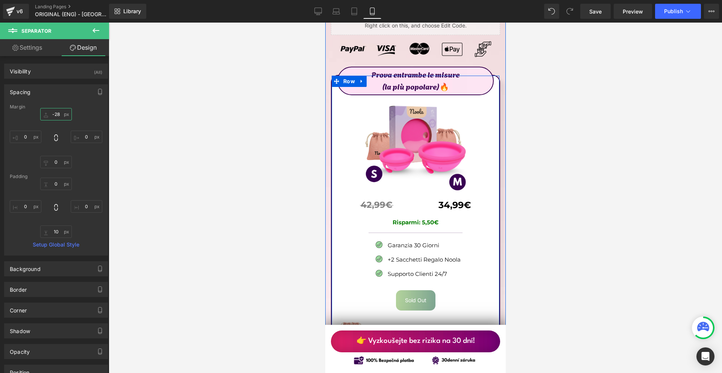
scroll to position [4286, 0]
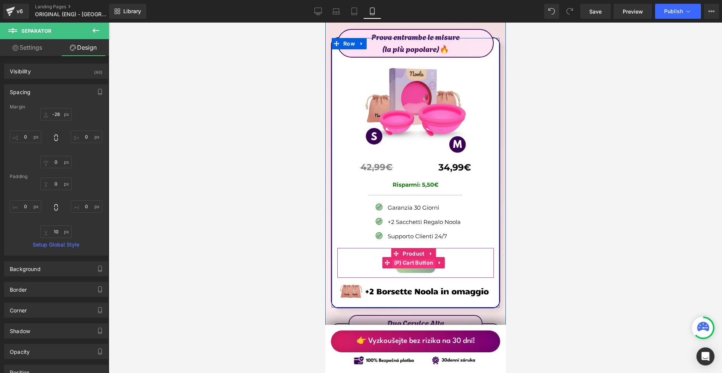
click at [417, 257] on span "(P) Cart Button" at bounding box center [413, 262] width 43 height 11
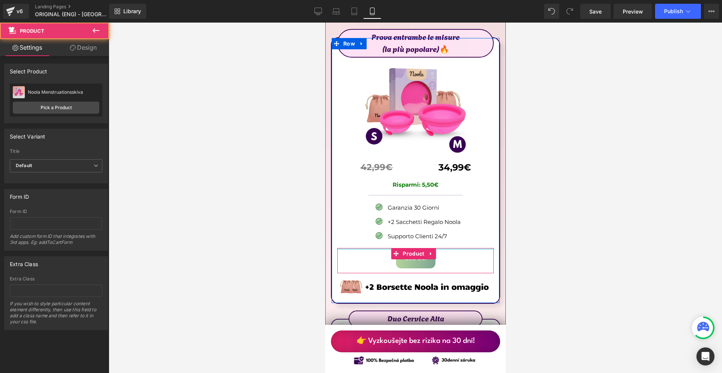
drag, startPoint x: 444, startPoint y: 225, endPoint x: 446, endPoint y: 240, distance: 15.2
click at [447, 218] on div "Prova entrambe le misure (la più popolare)🔥 Text Block Image 42,99€ Text Block …" at bounding box center [415, 167] width 168 height 255
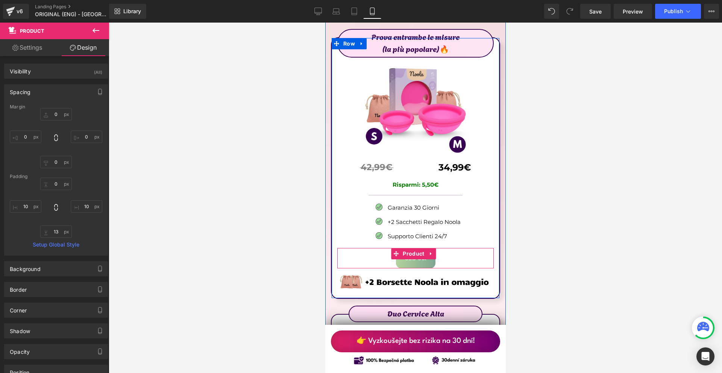
drag, startPoint x: 437, startPoint y: 248, endPoint x: 411, endPoint y: 236, distance: 28.6
click at [441, 248] on div "Sold Out (P) Cart Button Product" at bounding box center [415, 258] width 156 height 20
click at [409, 252] on span "(P) Cart Button" at bounding box center [413, 257] width 43 height 11
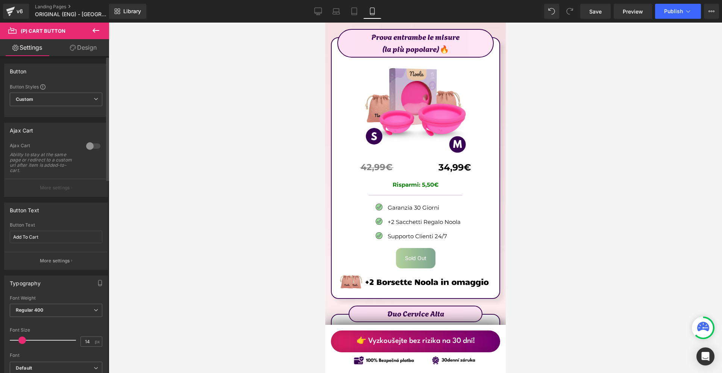
click at [91, 144] on div at bounding box center [93, 146] width 18 height 12
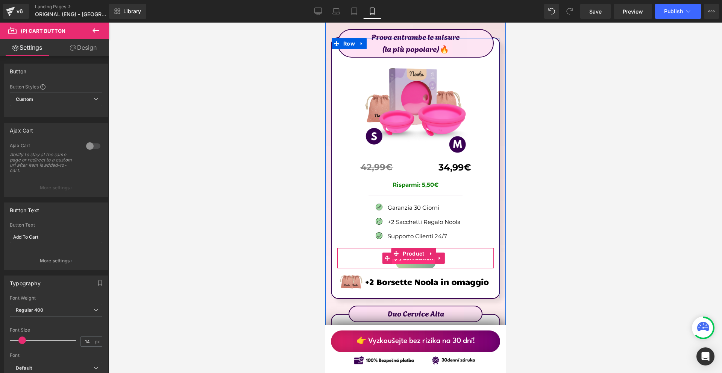
click at [411, 252] on span "(P) Cart Button" at bounding box center [413, 257] width 43 height 11
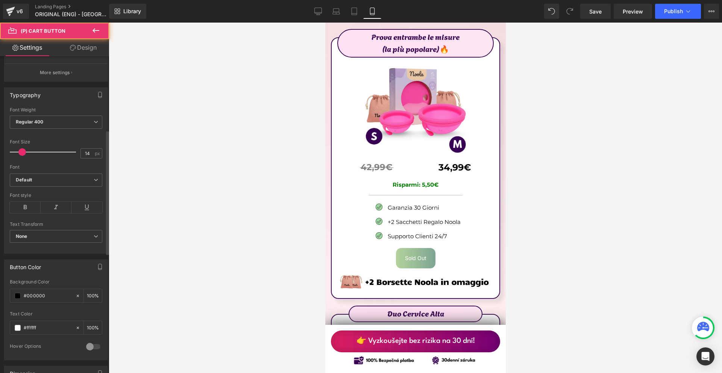
scroll to position [301, 0]
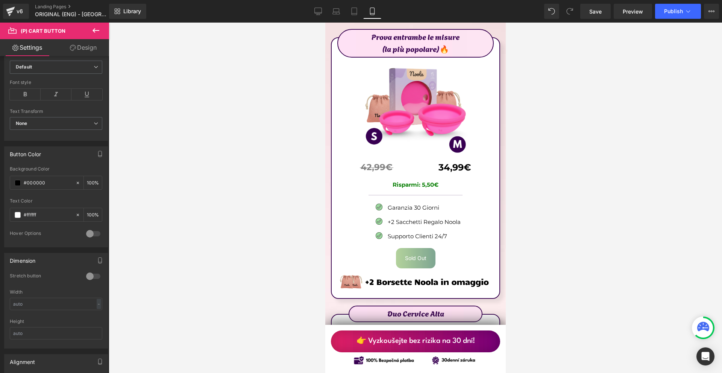
drag, startPoint x: 96, startPoint y: 273, endPoint x: 129, endPoint y: 271, distance: 33.5
click at [95, 273] on div at bounding box center [93, 276] width 18 height 12
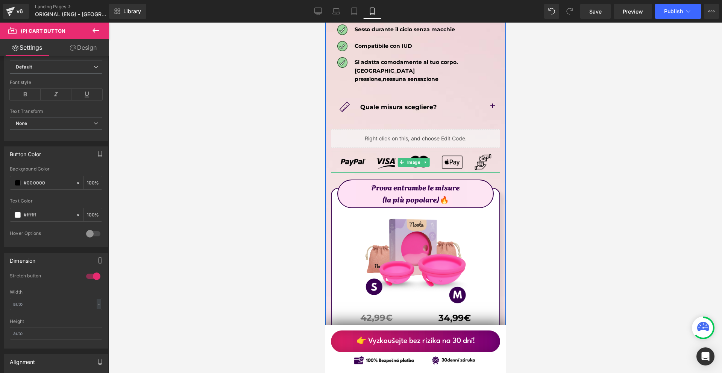
scroll to position [4061, 0]
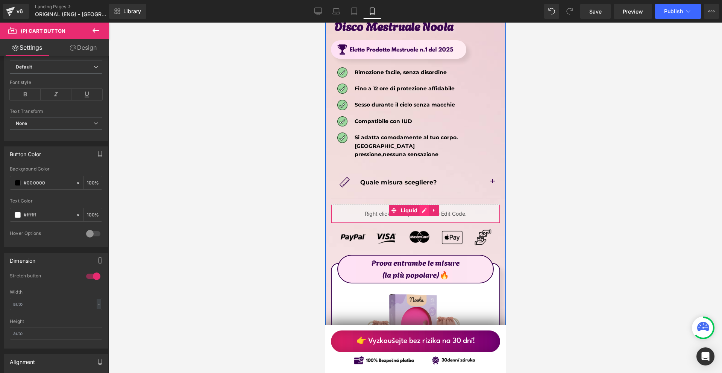
click at [426, 204] on div "Liquid" at bounding box center [414, 213] width 169 height 19
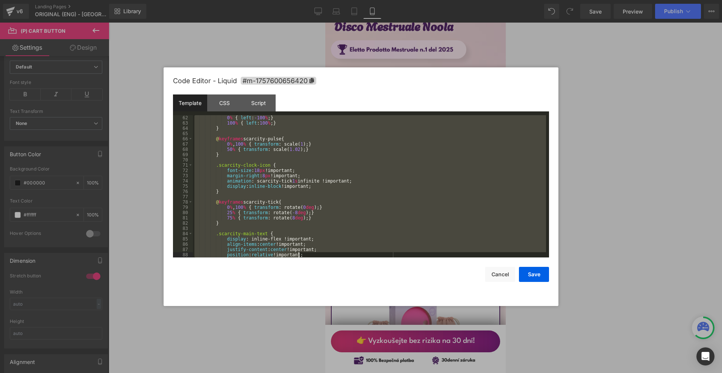
scroll to position [495, 0]
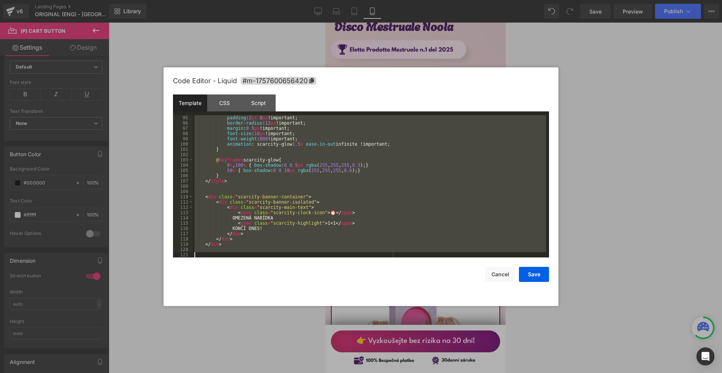
drag, startPoint x: 207, startPoint y: 117, endPoint x: 398, endPoint y: 296, distance: 262.0
click at [398, 296] on div "Code Editor - Liquid #m-1757600656420 Template CSS Script Data 95 96 97 98 99 1…" at bounding box center [361, 186] width 376 height 238
drag, startPoint x: 650, startPoint y: 129, endPoint x: 631, endPoint y: 103, distance: 32.0
click at [650, 129] on div at bounding box center [361, 186] width 722 height 373
